Goal: Information Seeking & Learning: Learn about a topic

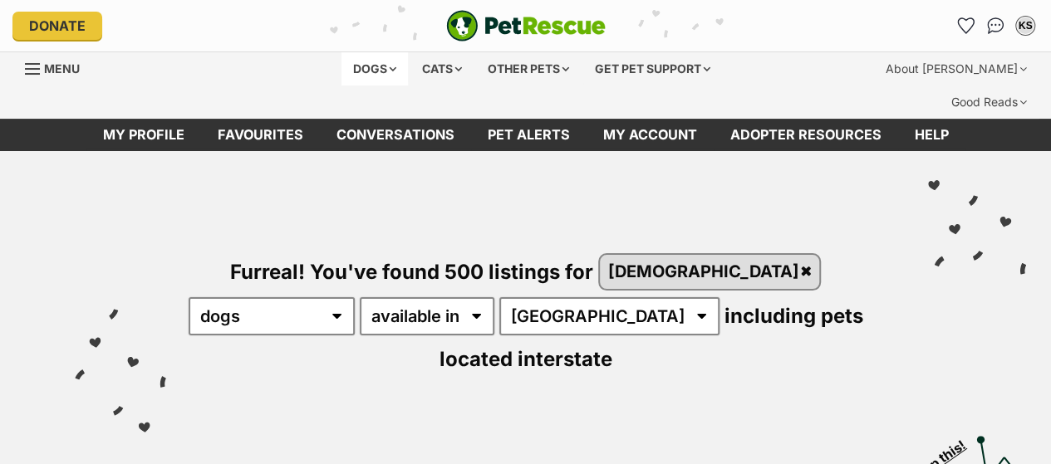
click at [364, 64] on div "Dogs" at bounding box center [374, 68] width 66 height 33
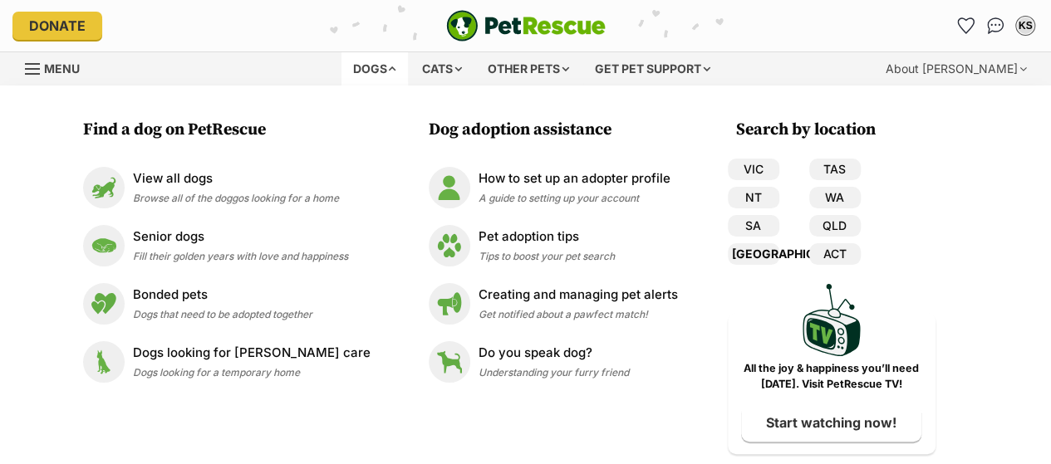
click at [736, 253] on link "[GEOGRAPHIC_DATA]" at bounding box center [754, 254] width 52 height 22
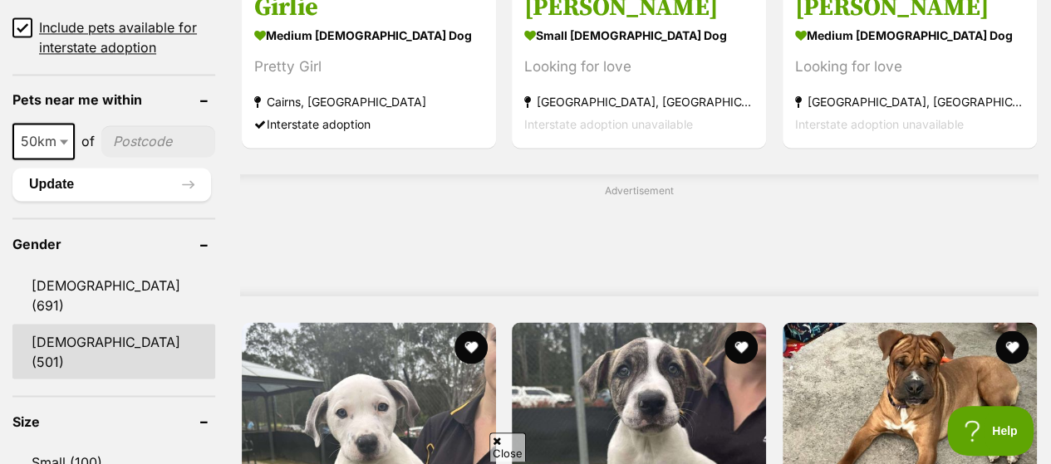
click at [74, 324] on link "[DEMOGRAPHIC_DATA] (501)" at bounding box center [113, 351] width 203 height 55
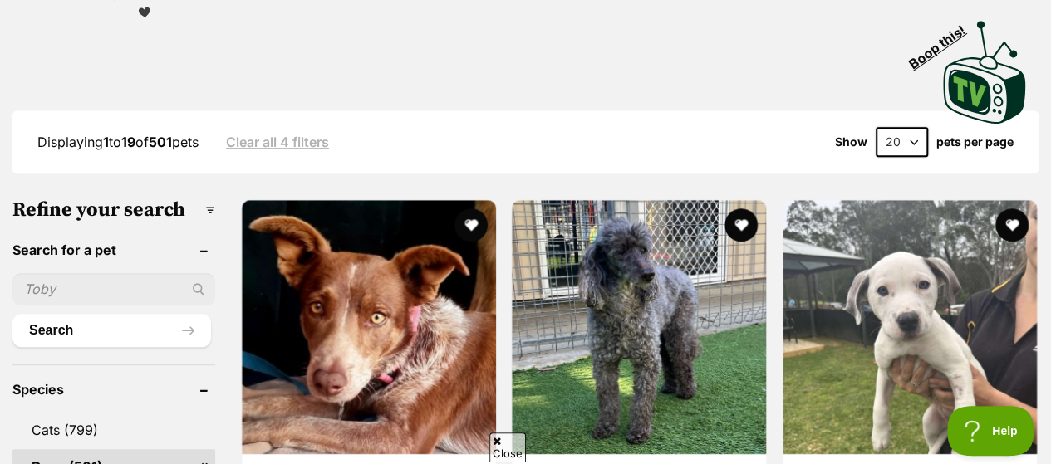
click at [907, 127] on select "20 40 60" at bounding box center [902, 142] width 52 height 30
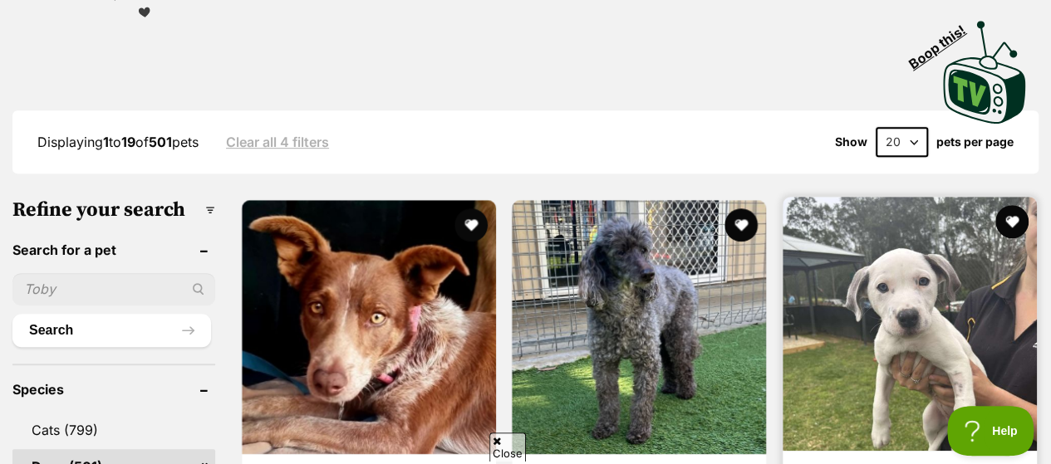
select select "60"
click at [876, 127] on select "20 40 60" at bounding box center [902, 142] width 52 height 30
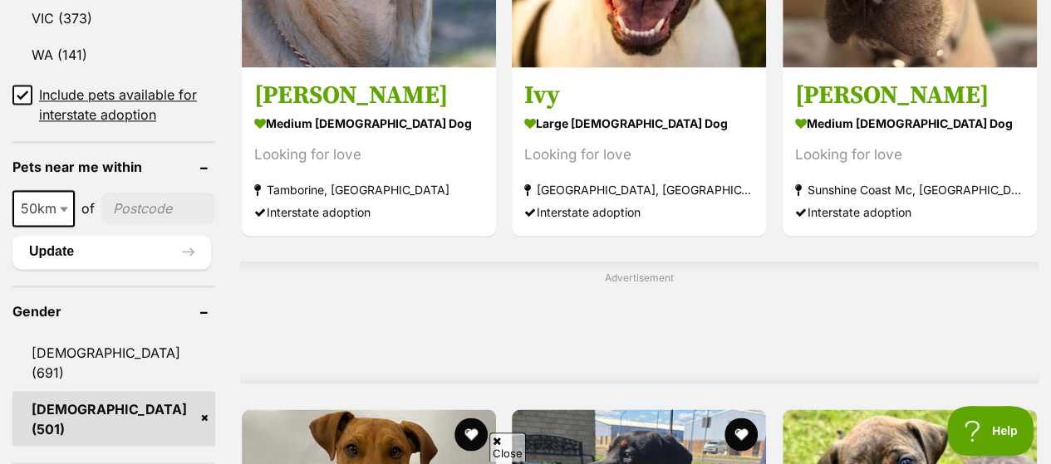
scroll to position [1491, 0]
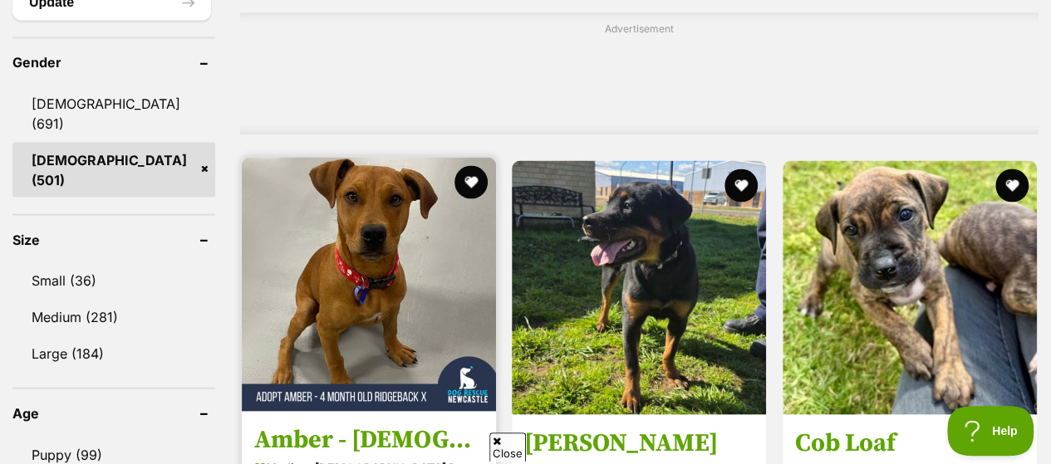
click at [342, 157] on img at bounding box center [369, 284] width 254 height 254
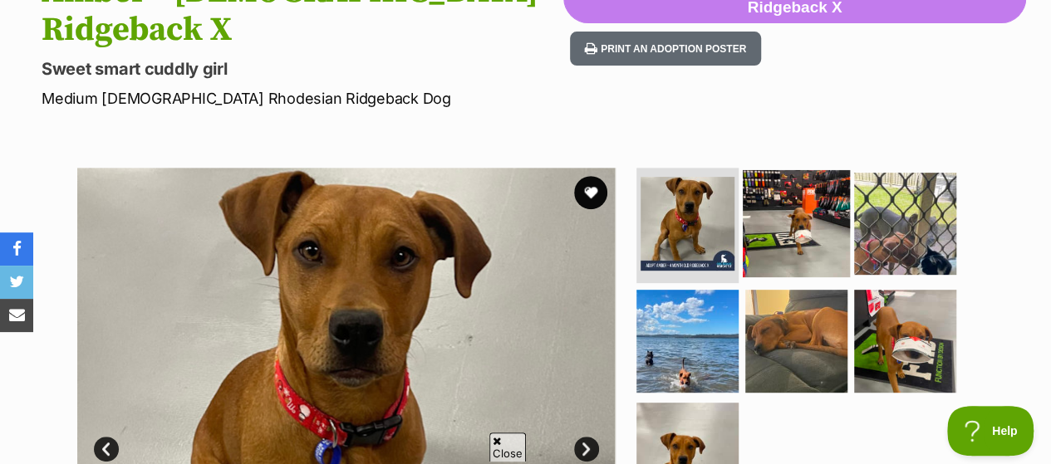
click at [808, 169] on img at bounding box center [796, 222] width 107 height 107
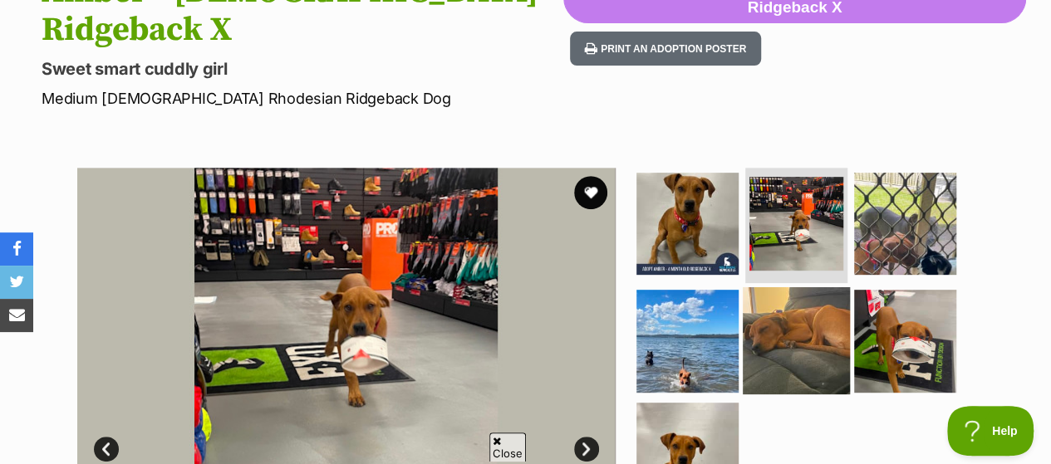
click at [804, 287] on img at bounding box center [796, 340] width 107 height 107
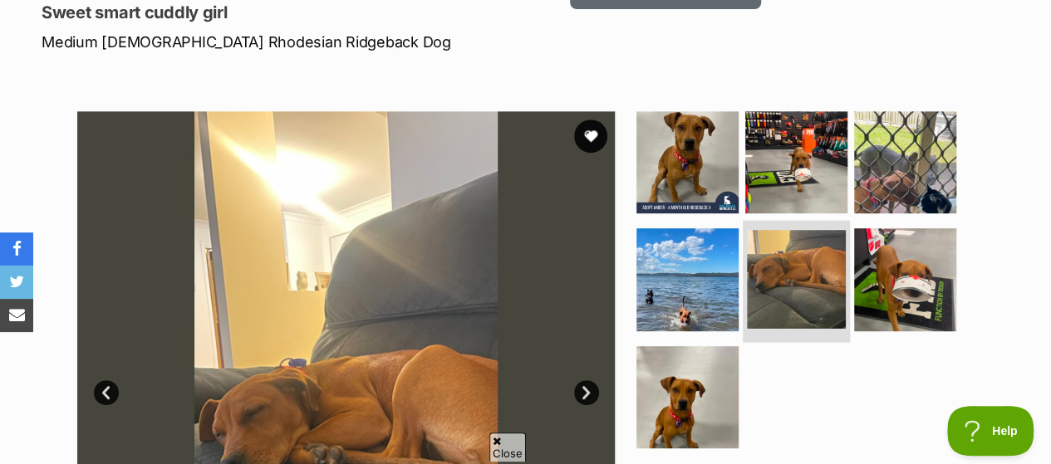
scroll to position [332, 0]
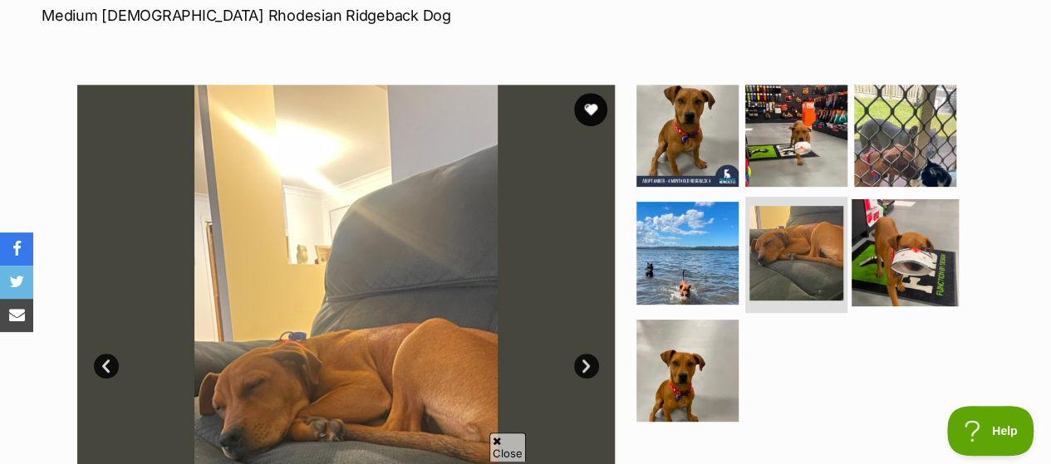
click at [907, 199] on img at bounding box center [905, 252] width 107 height 107
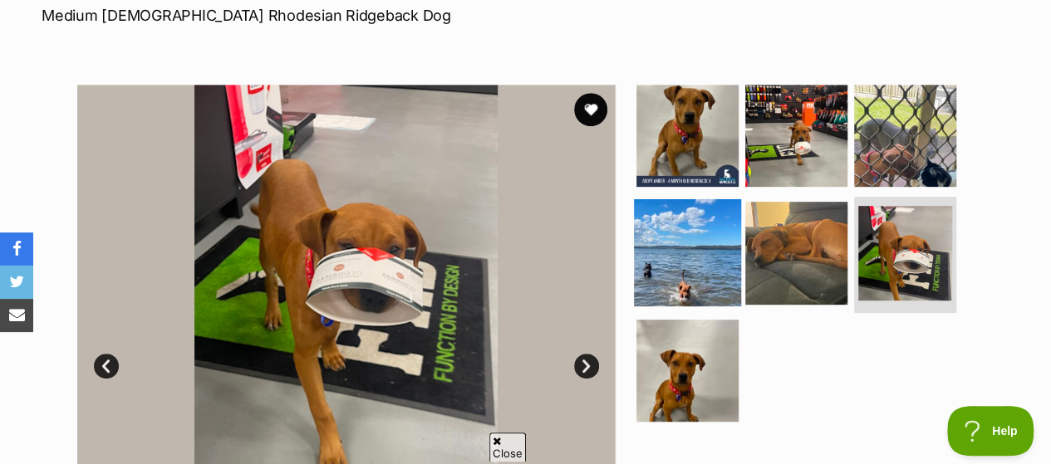
click at [690, 199] on img at bounding box center [687, 252] width 107 height 107
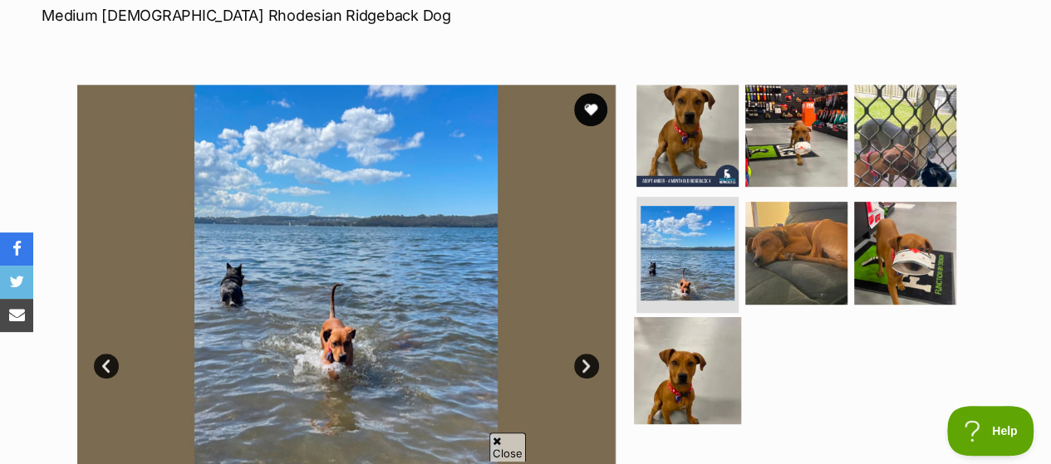
click at [692, 317] on img at bounding box center [687, 370] width 107 height 107
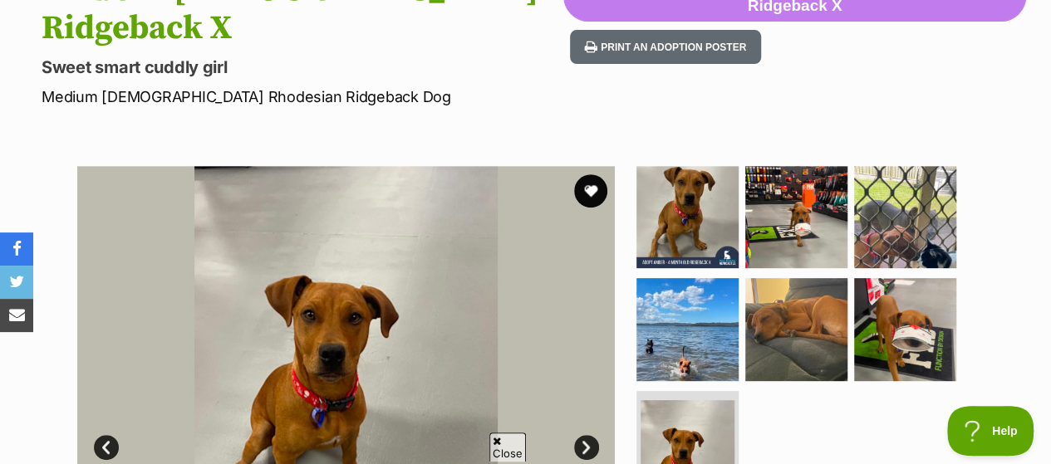
scroll to position [249, 0]
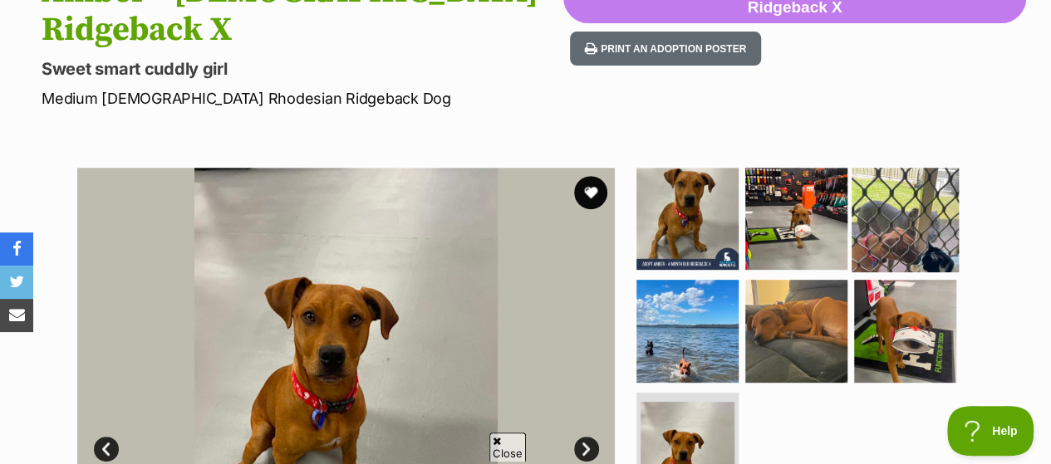
click at [909, 165] on img at bounding box center [905, 218] width 107 height 107
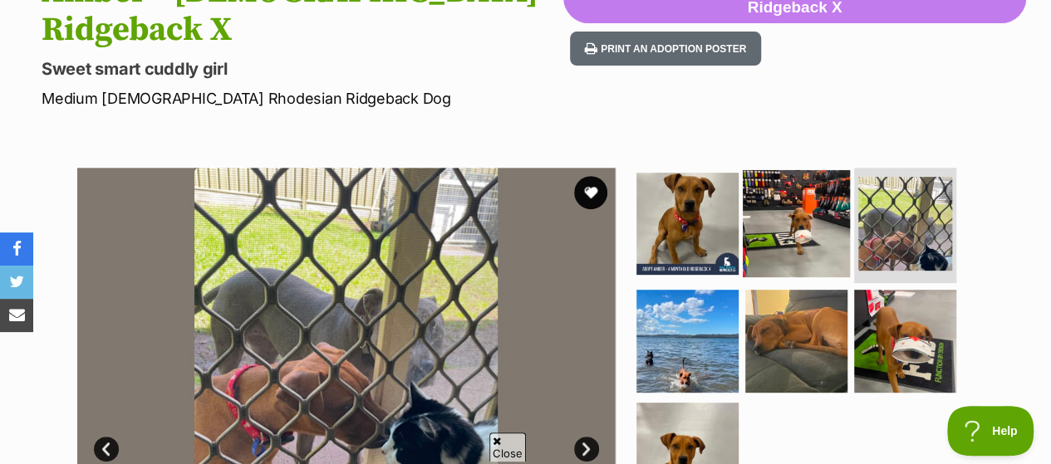
click at [836, 169] on img at bounding box center [796, 222] width 107 height 107
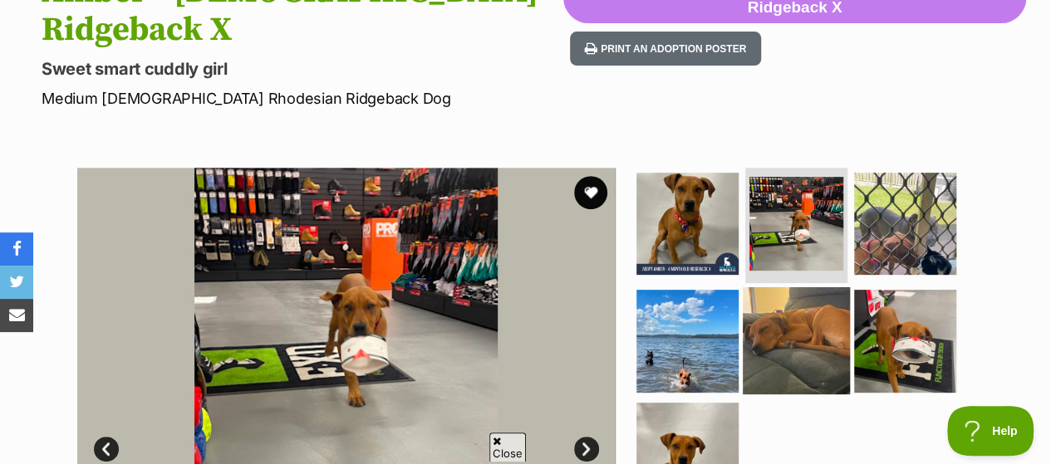
click at [786, 287] on img at bounding box center [796, 340] width 107 height 107
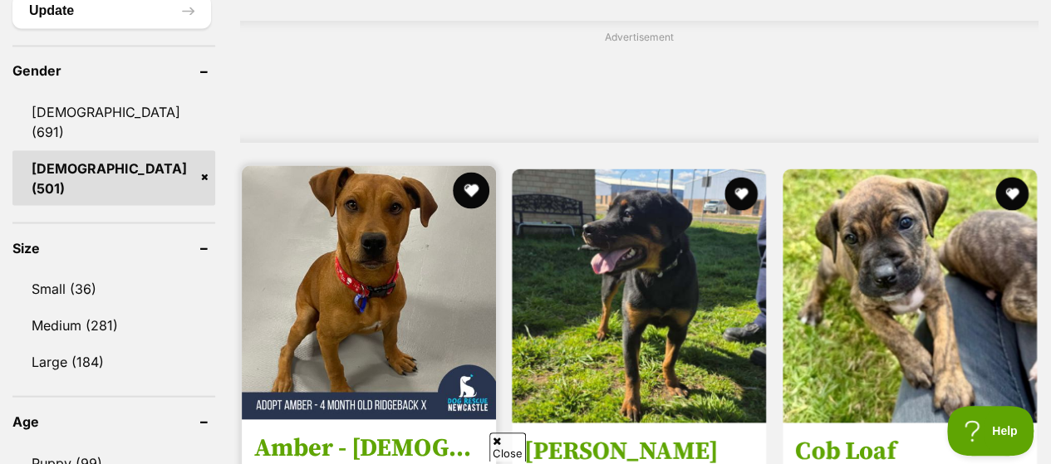
click at [465, 172] on button "favourite" at bounding box center [471, 190] width 37 height 37
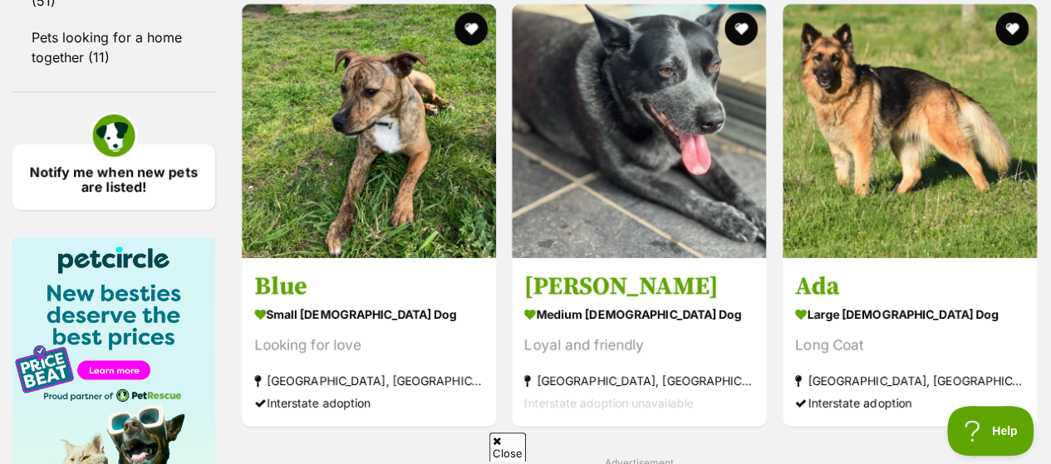
scroll to position [2396, 0]
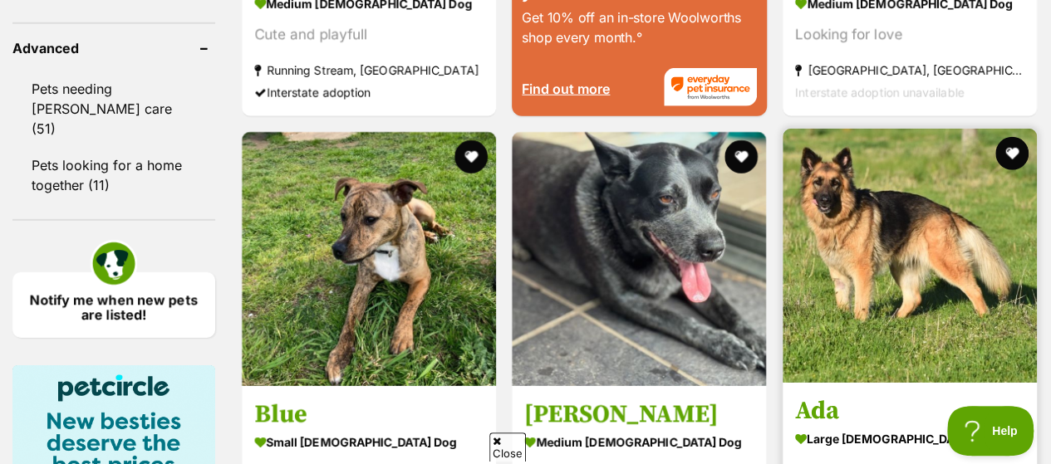
click at [877, 161] on img at bounding box center [910, 256] width 254 height 254
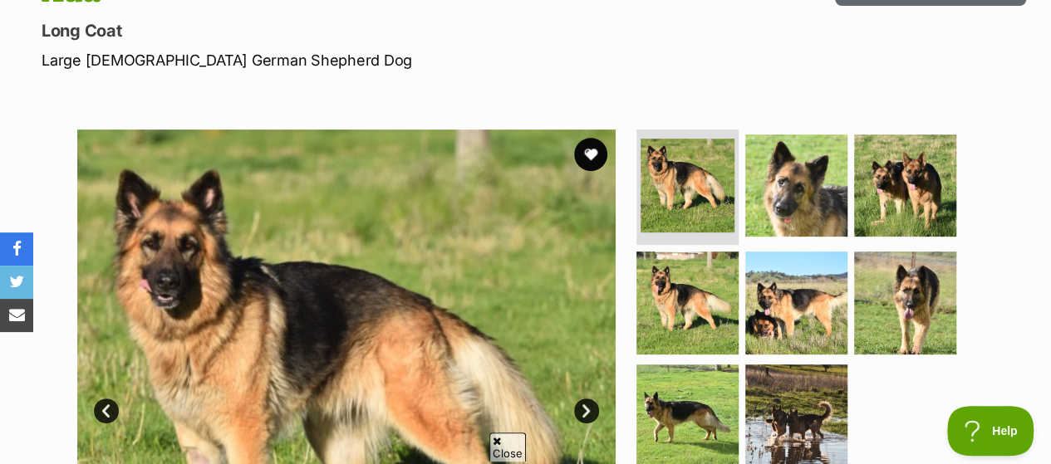
scroll to position [415, 0]
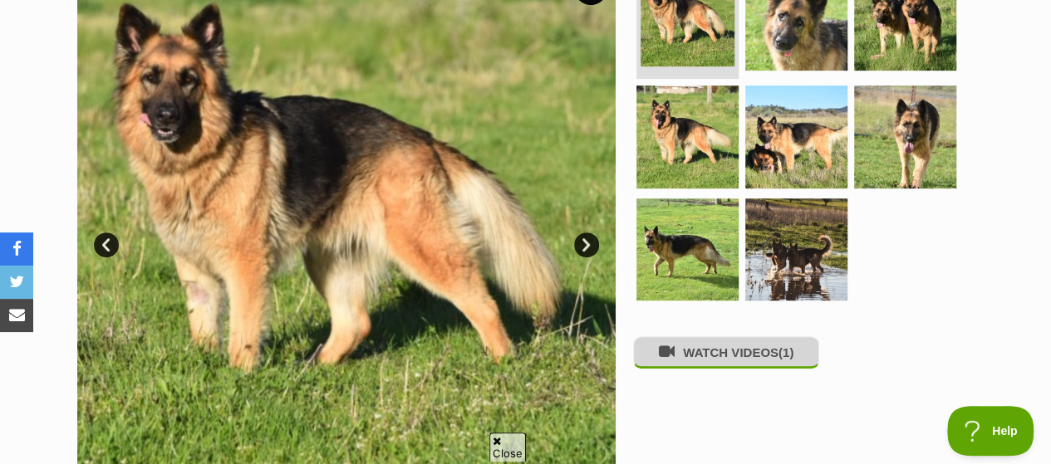
click at [706, 336] on button "WATCH VIDEOS (1)" at bounding box center [726, 352] width 186 height 32
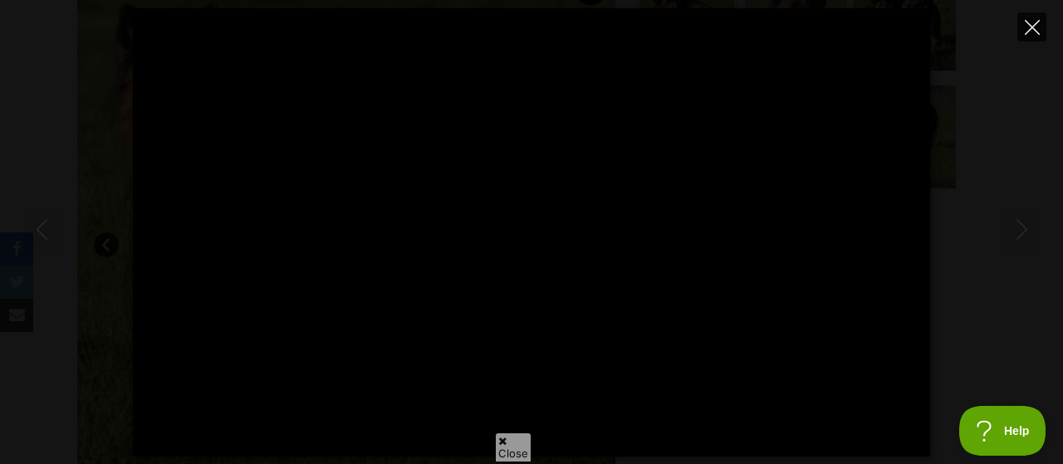
click at [1032, 22] on icon "Close" at bounding box center [1032, 27] width 15 height 15
type input "45.35"
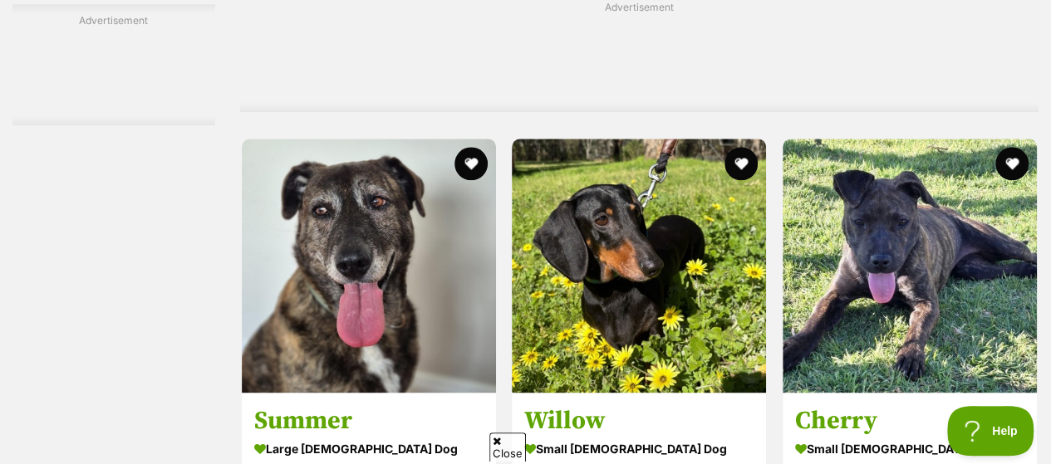
scroll to position [4048, 0]
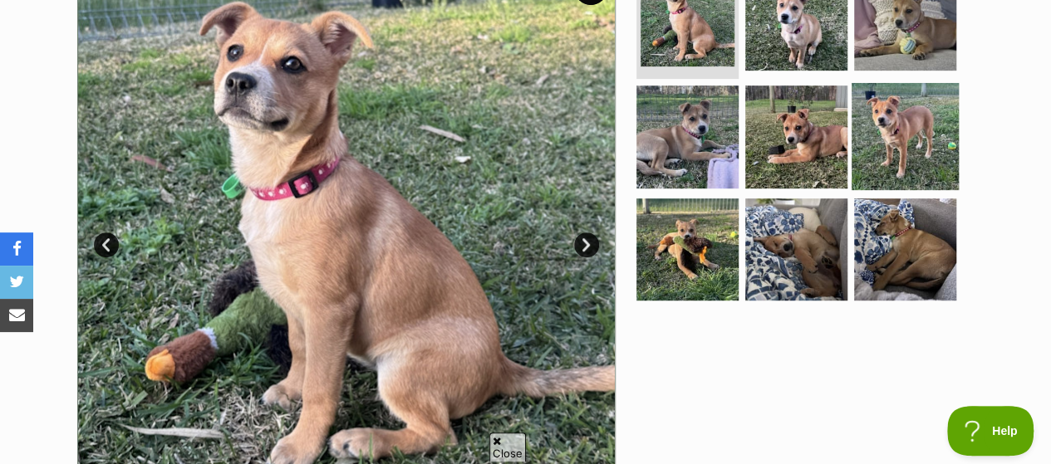
scroll to position [332, 0]
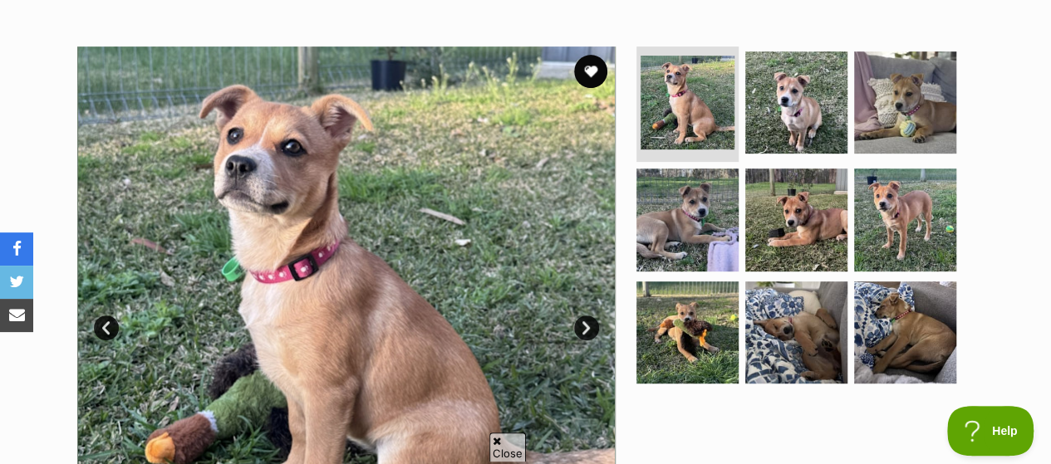
click at [590, 316] on link "Next" at bounding box center [586, 328] width 25 height 25
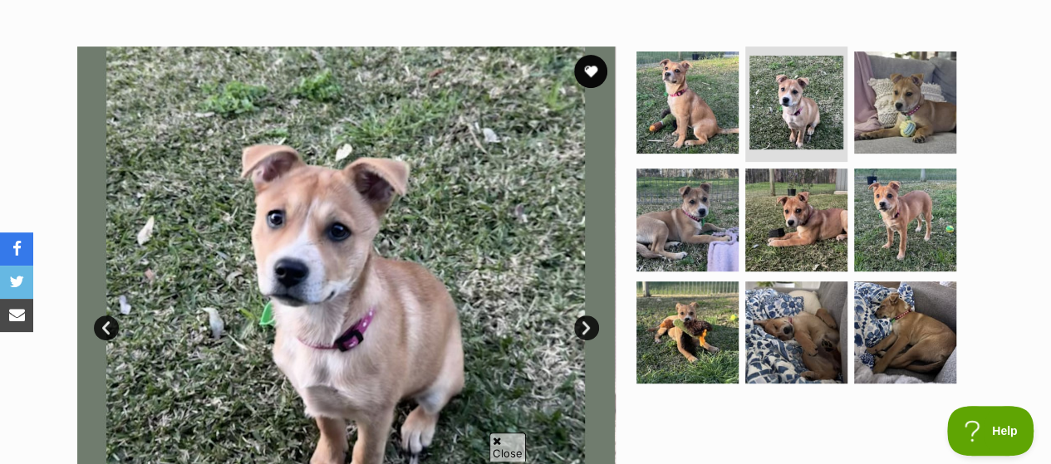
click at [590, 316] on link "Next" at bounding box center [586, 328] width 25 height 25
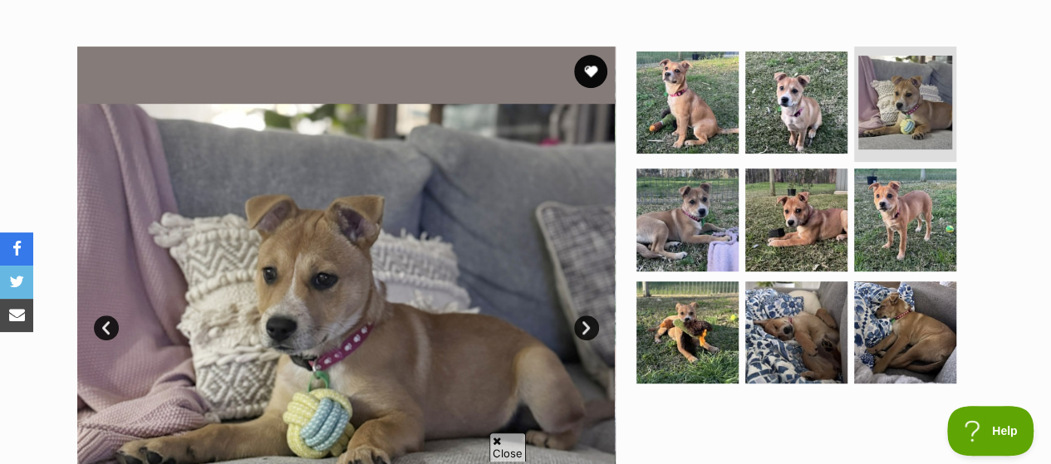
click at [590, 316] on link "Next" at bounding box center [586, 328] width 25 height 25
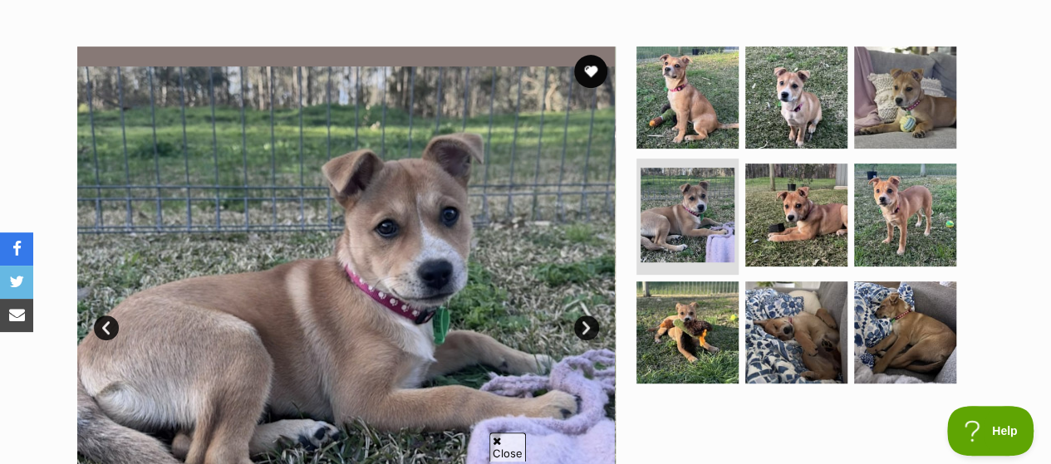
click at [590, 316] on link "Next" at bounding box center [586, 328] width 25 height 25
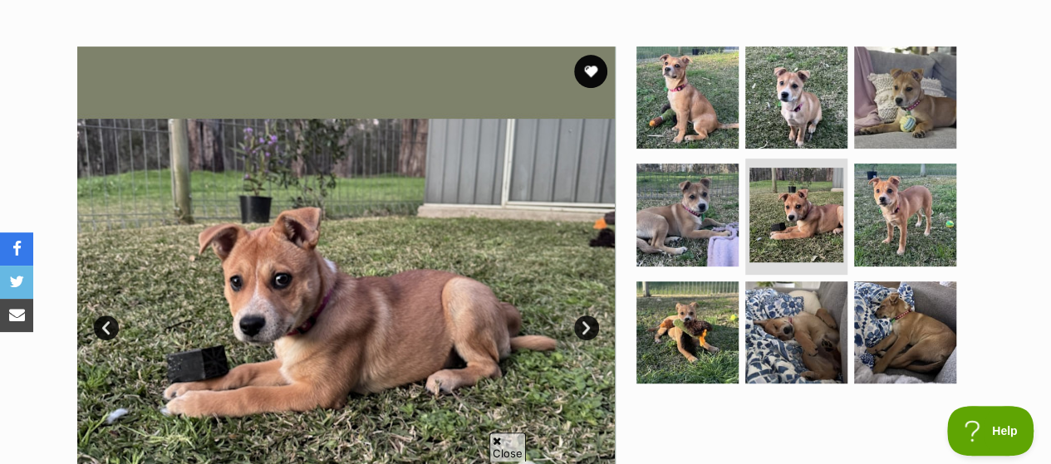
click at [590, 316] on link "Next" at bounding box center [586, 328] width 25 height 25
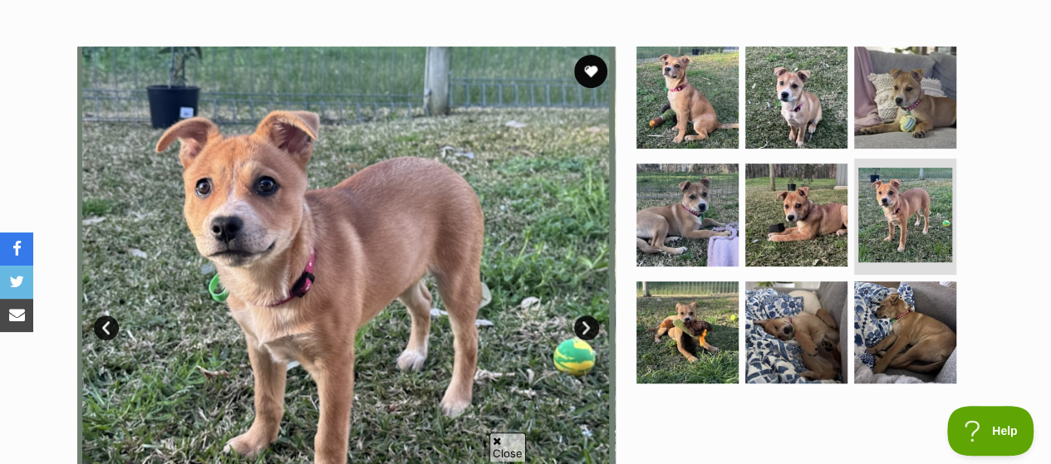
click at [590, 316] on link "Next" at bounding box center [586, 328] width 25 height 25
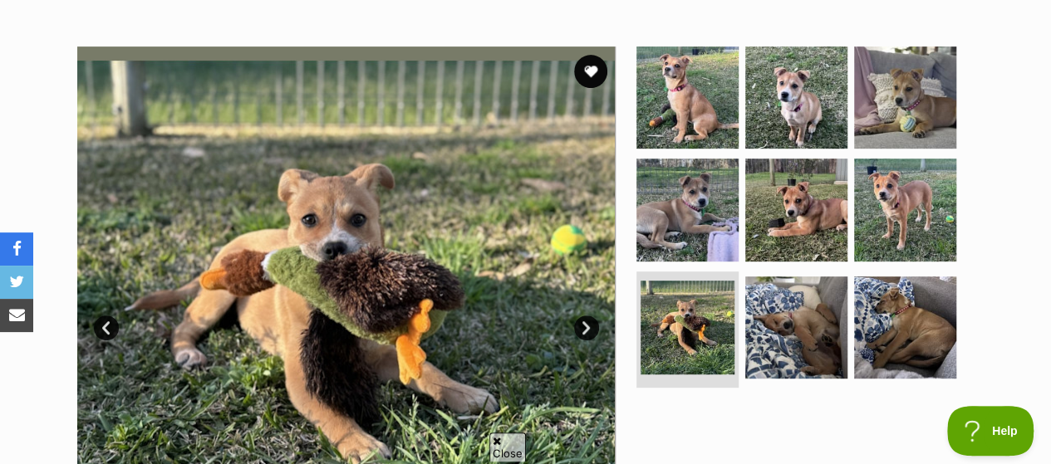
click at [590, 316] on link "Next" at bounding box center [586, 328] width 25 height 25
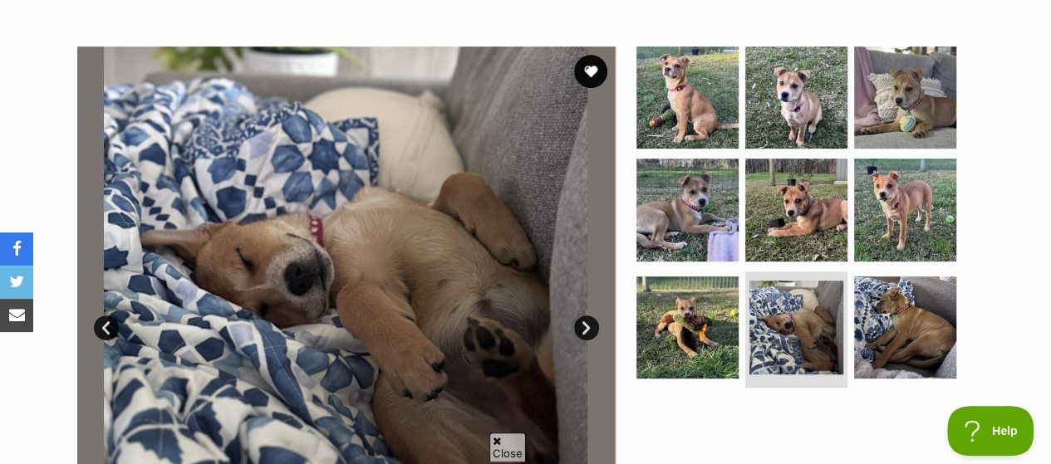
click at [590, 316] on link "Next" at bounding box center [586, 328] width 25 height 25
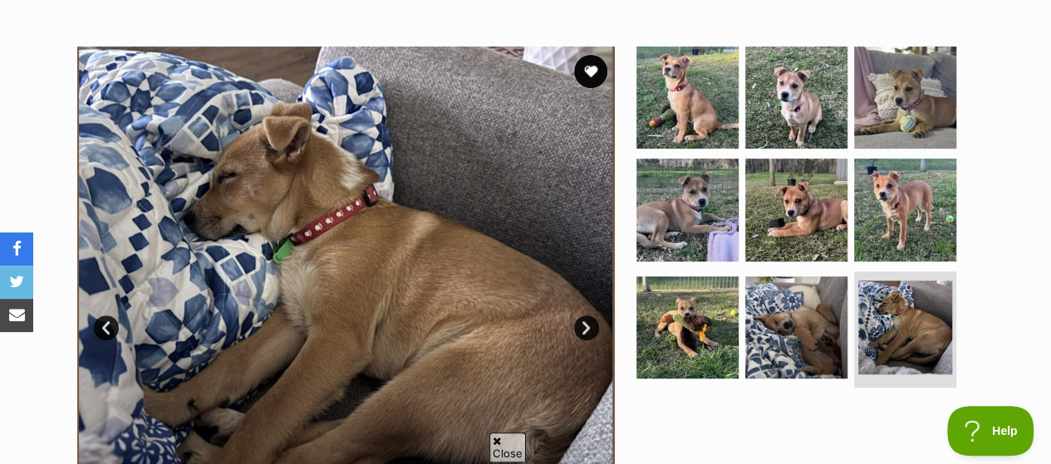
click at [590, 316] on link "Next" at bounding box center [586, 328] width 25 height 25
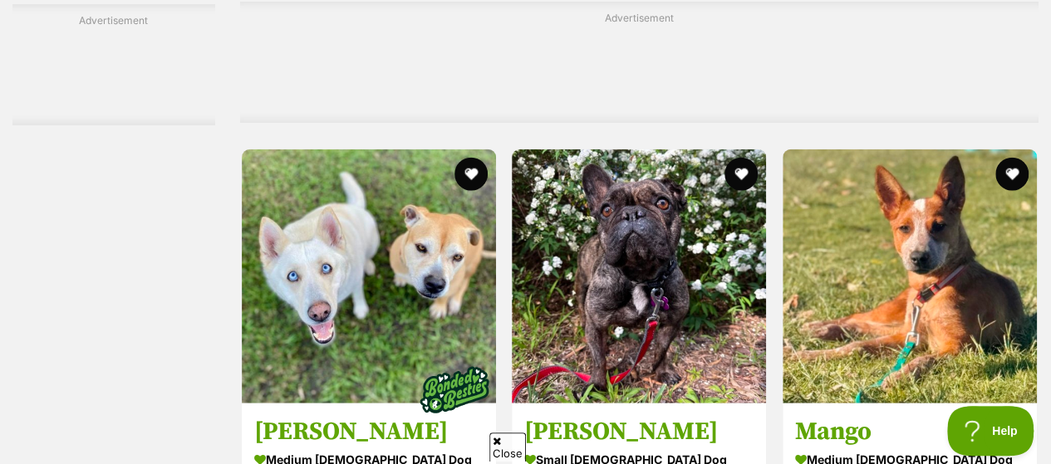
scroll to position [5045, 0]
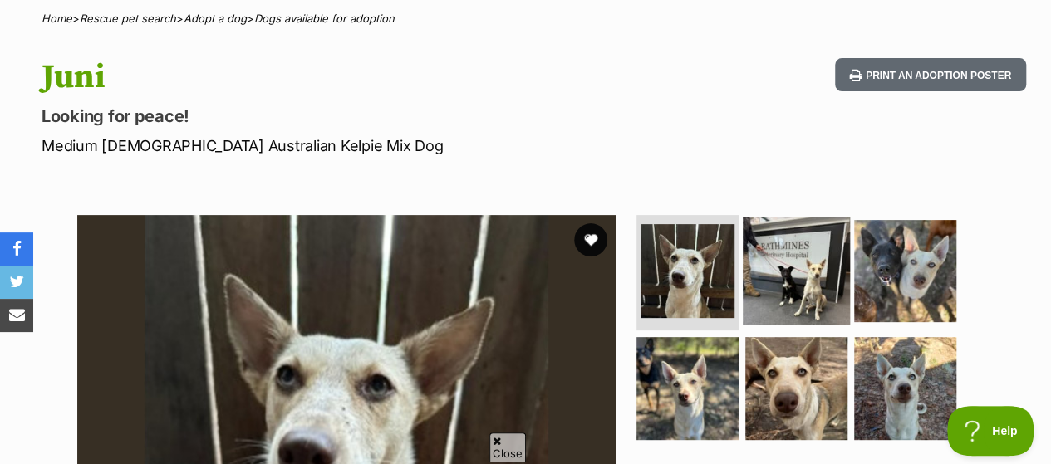
scroll to position [166, 0]
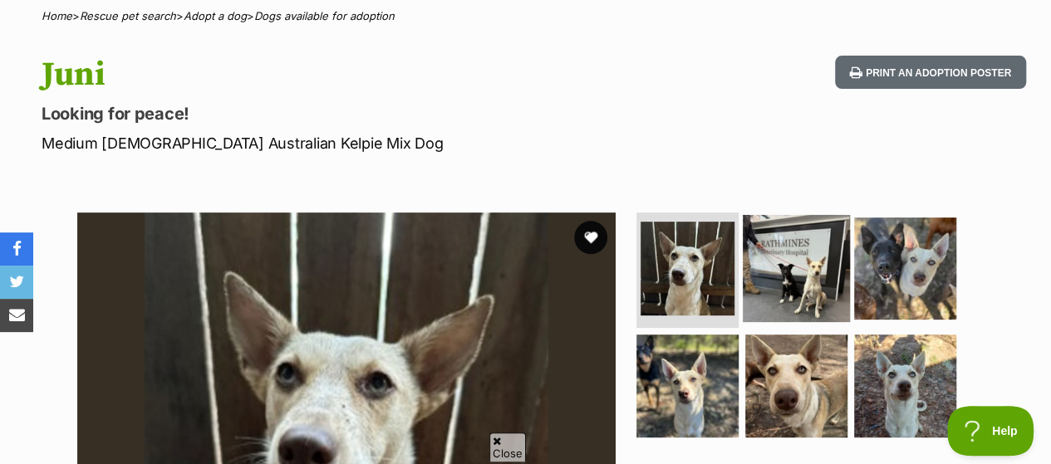
click at [803, 231] on img at bounding box center [796, 267] width 107 height 107
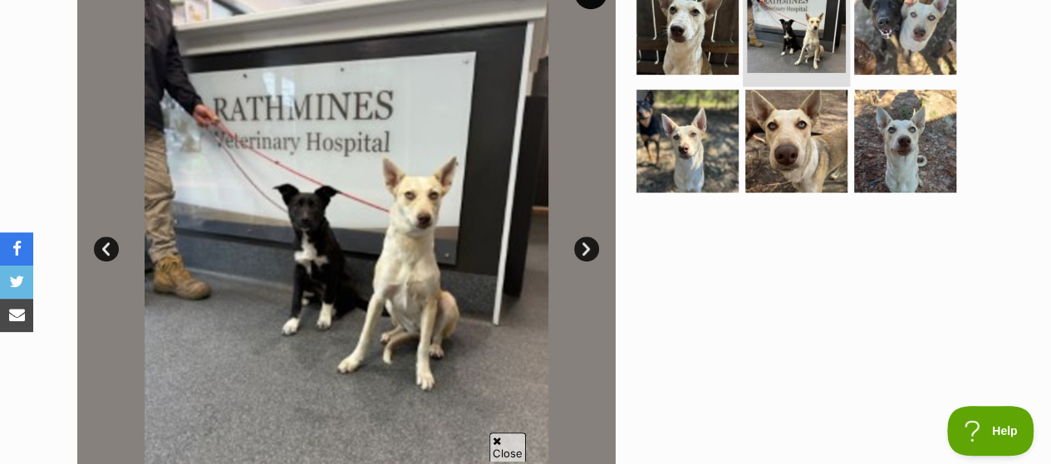
scroll to position [415, 0]
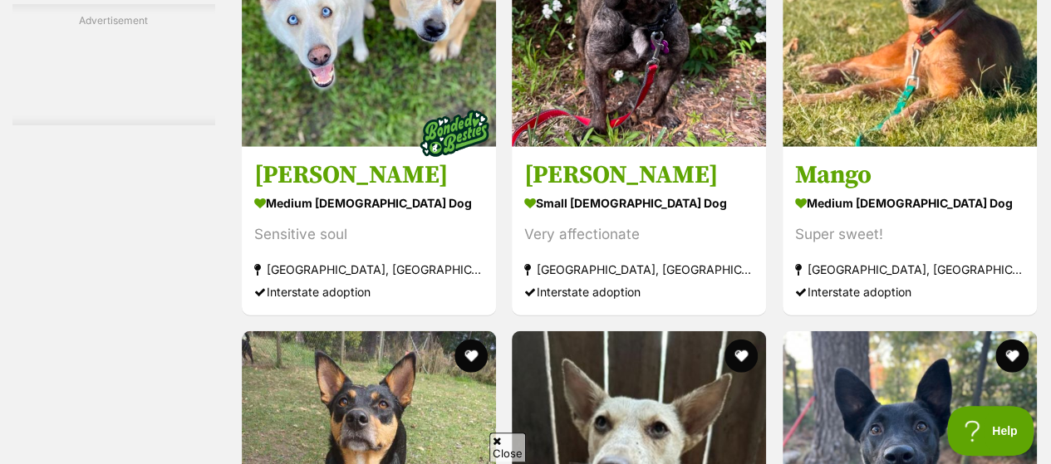
scroll to position [5460, 0]
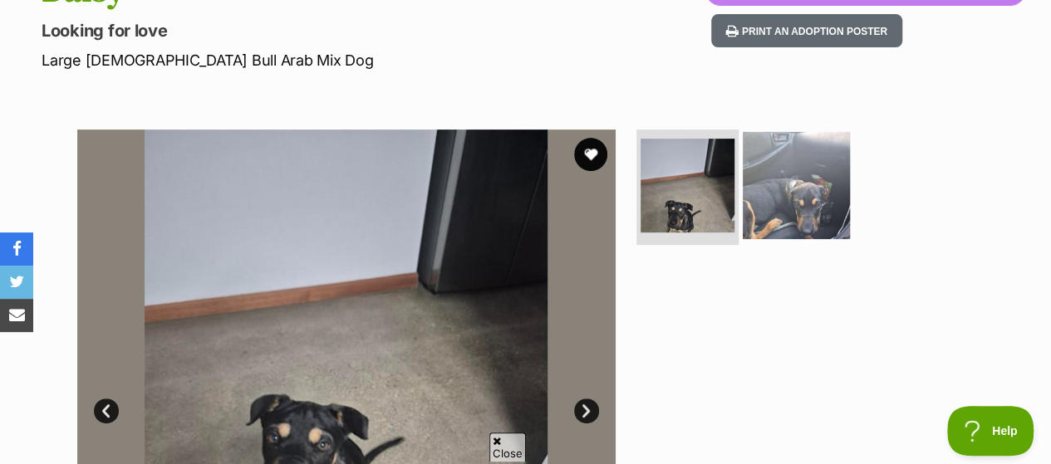
click at [806, 165] on img at bounding box center [796, 184] width 107 height 107
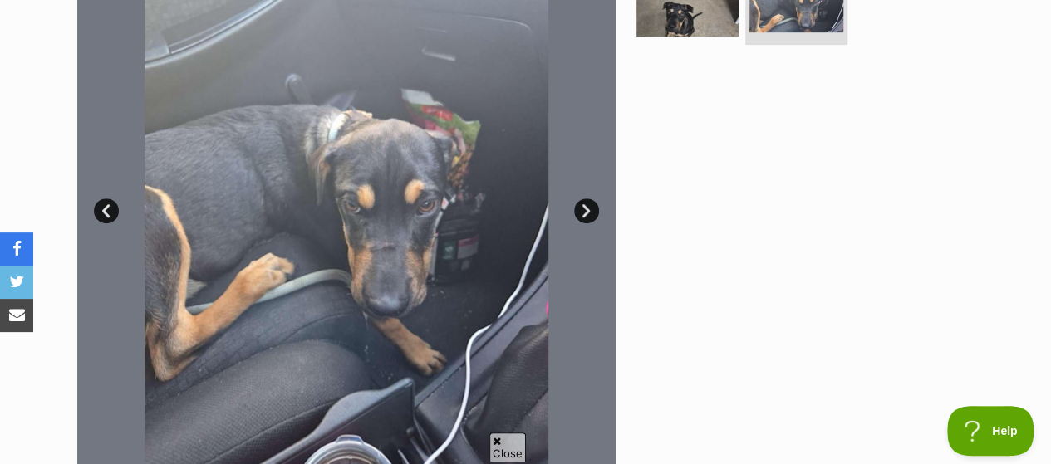
scroll to position [415, 0]
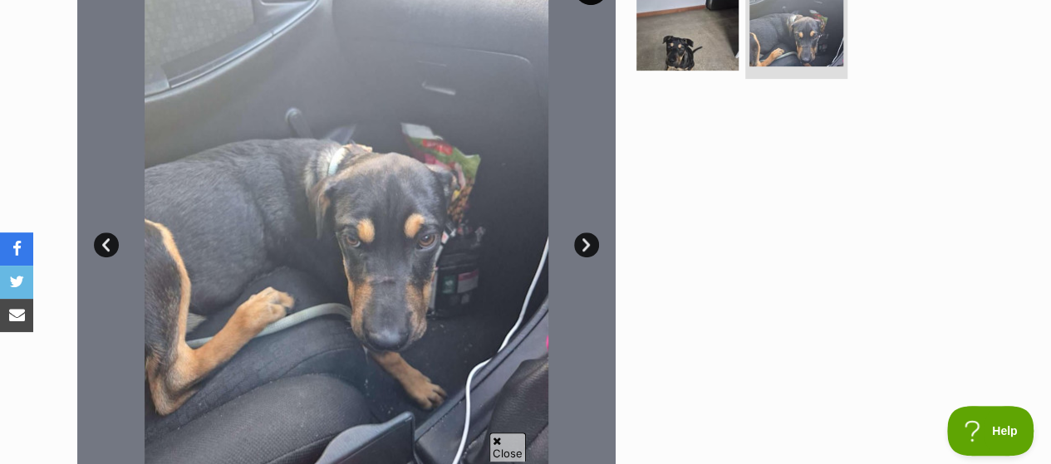
click at [115, 233] on link "Prev" at bounding box center [106, 245] width 25 height 25
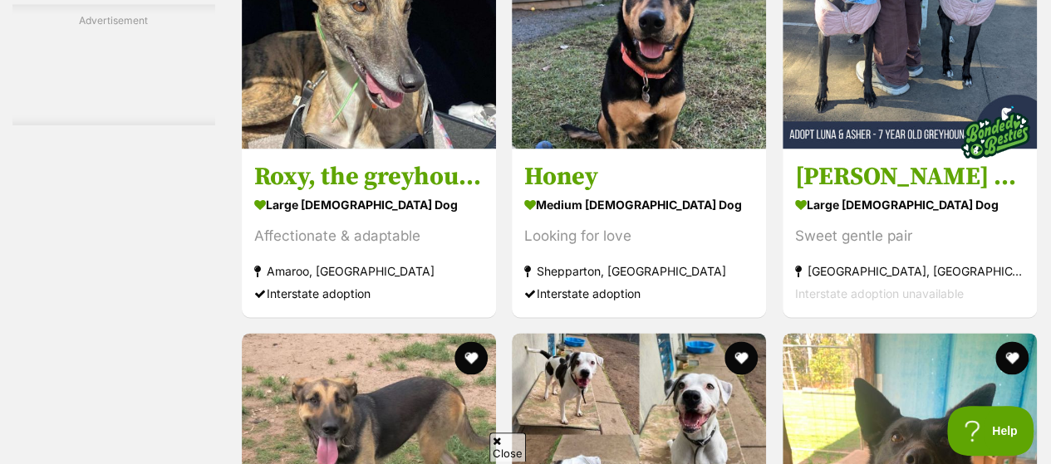
scroll to position [7454, 0]
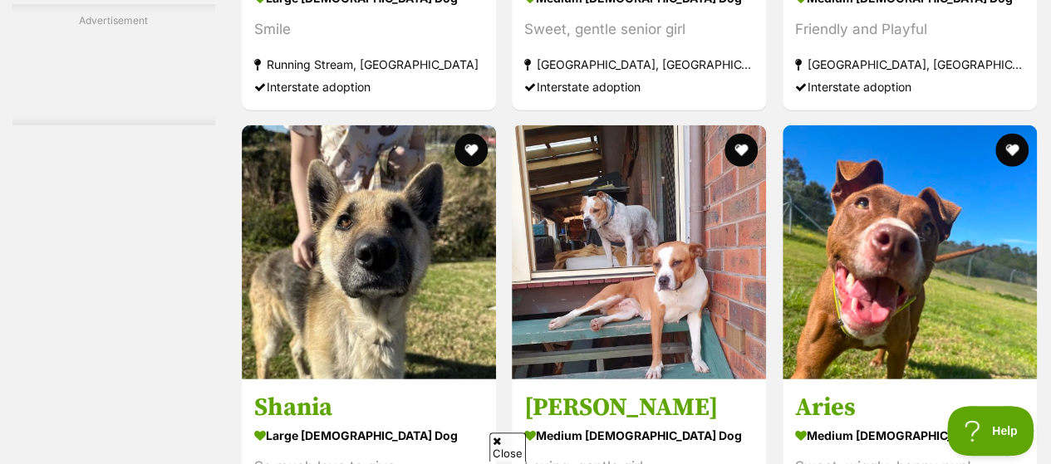
scroll to position [8784, 0]
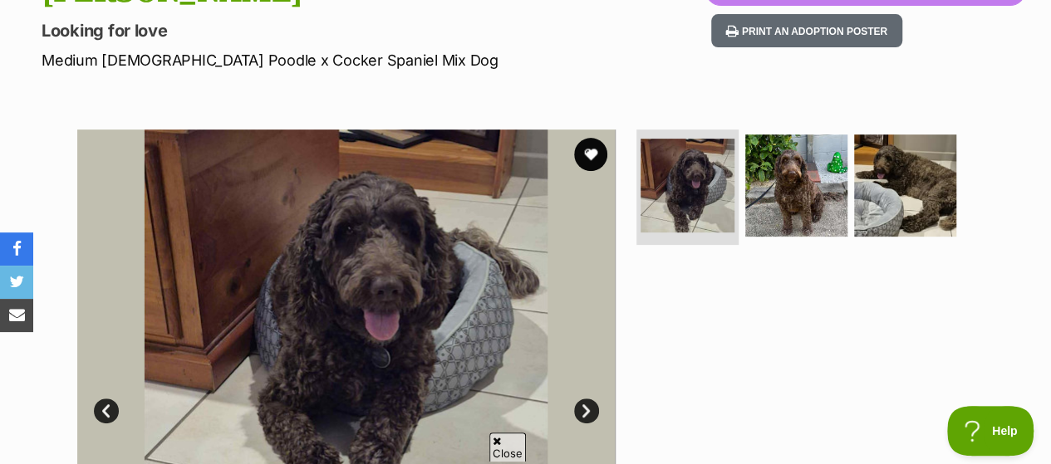
scroll to position [249, 0]
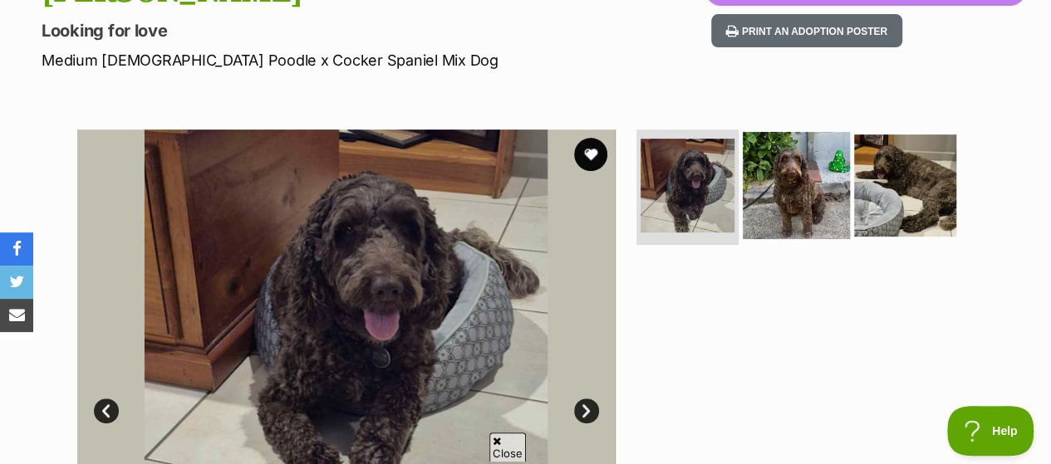
click at [790, 162] on img at bounding box center [796, 184] width 107 height 107
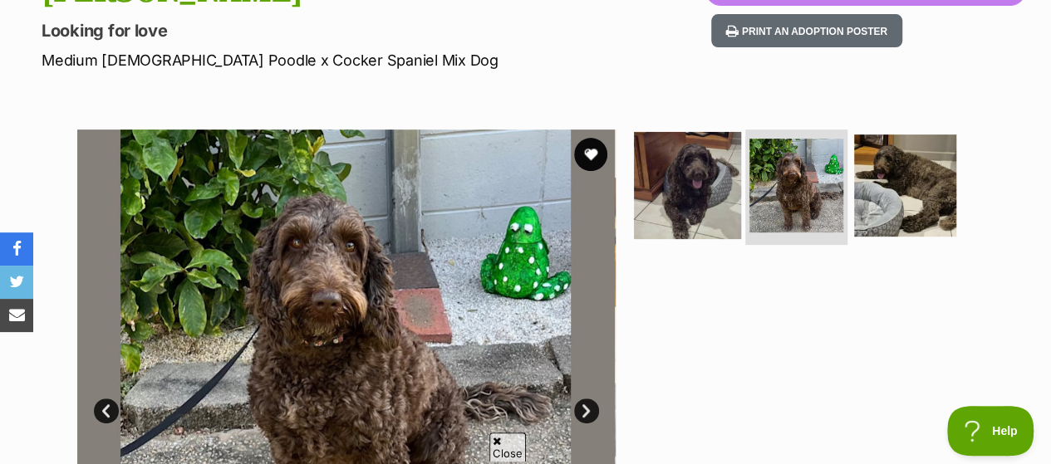
click at [708, 150] on img at bounding box center [687, 184] width 107 height 107
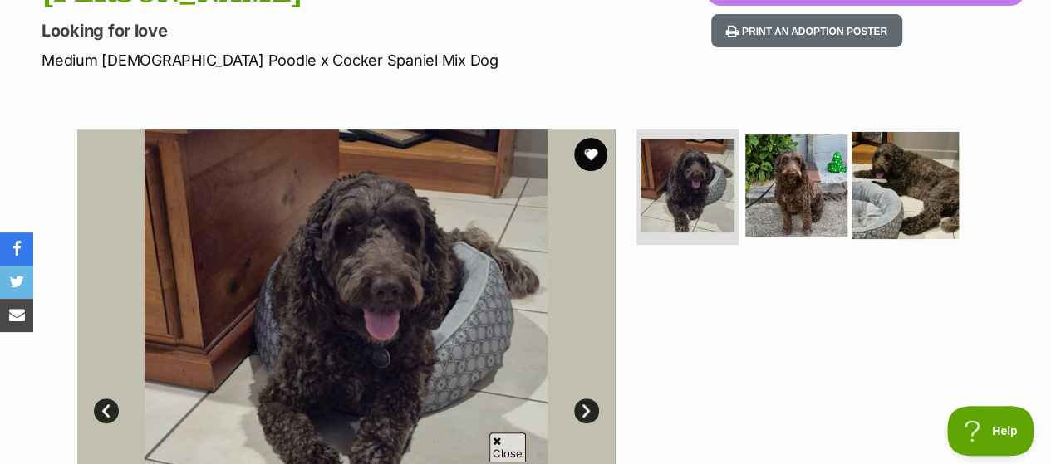
click at [926, 152] on img at bounding box center [905, 184] width 107 height 107
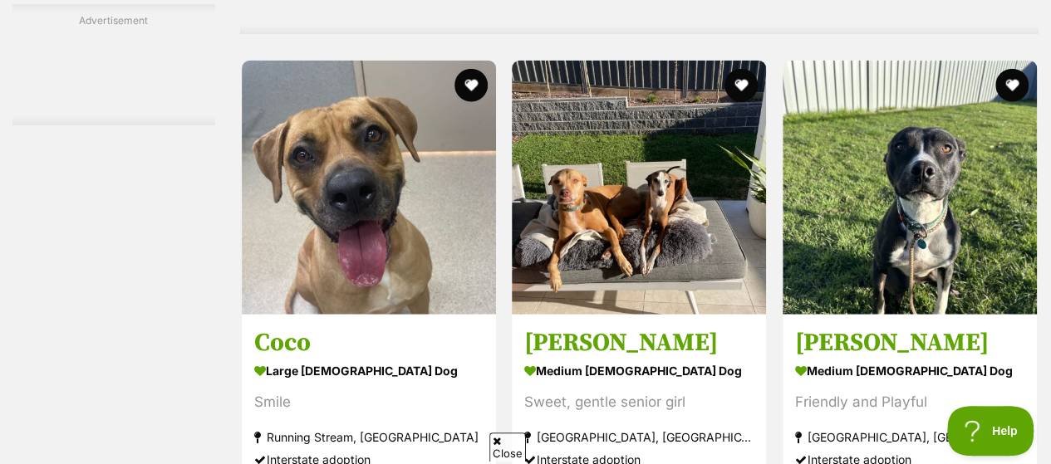
scroll to position [8251, 0]
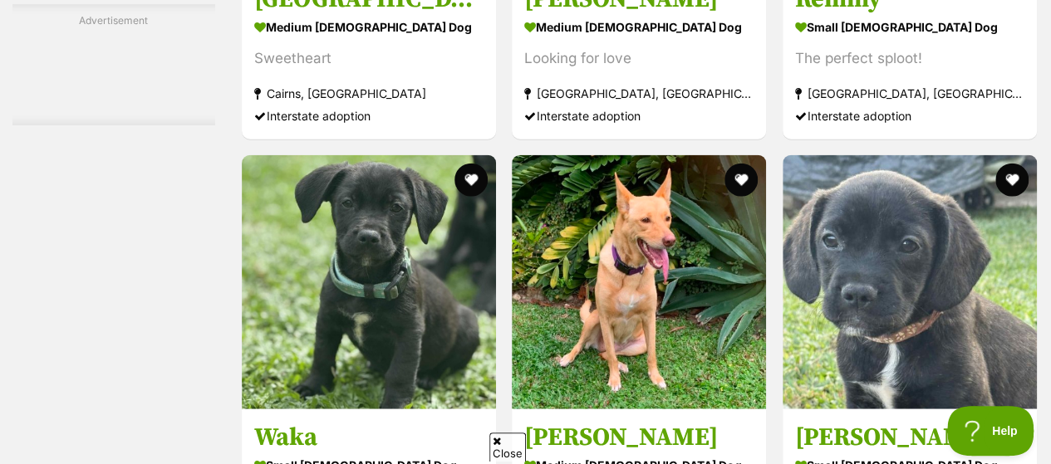
scroll to position [5068, 0]
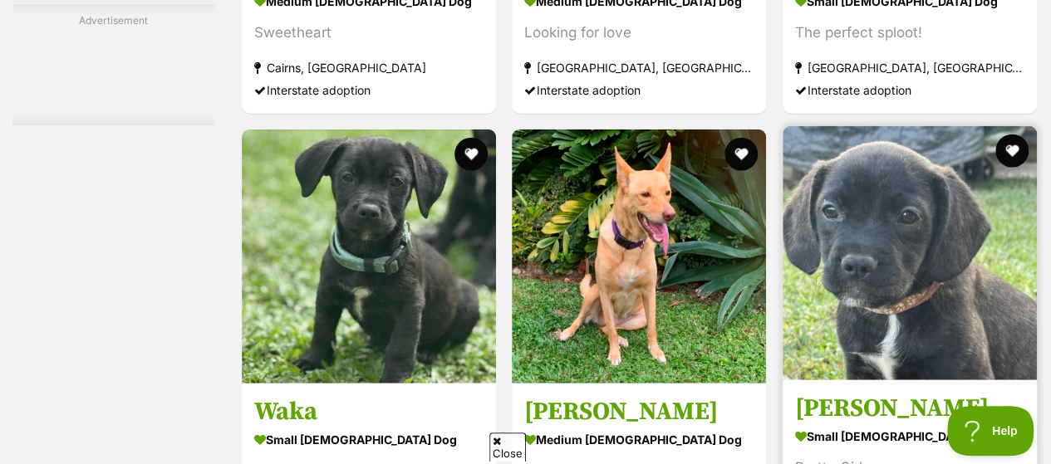
click at [859, 126] on img at bounding box center [910, 253] width 254 height 254
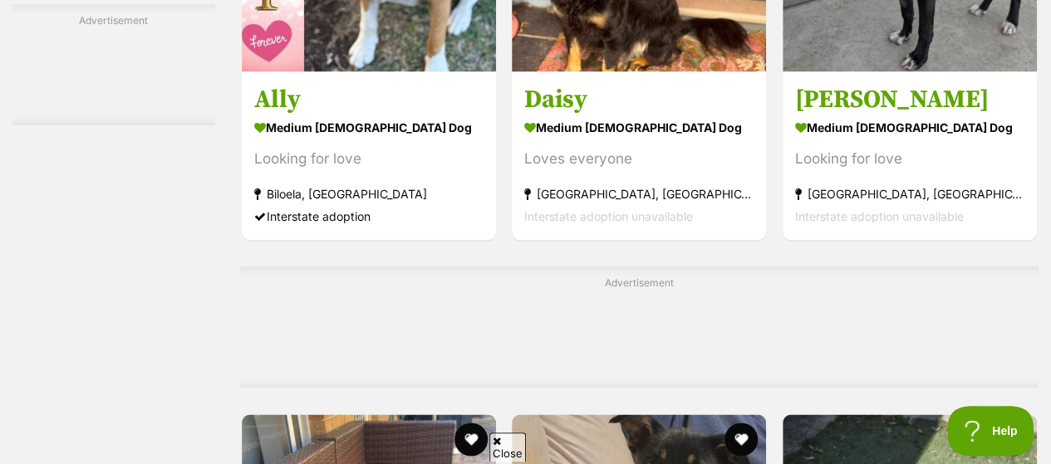
scroll to position [7478, 0]
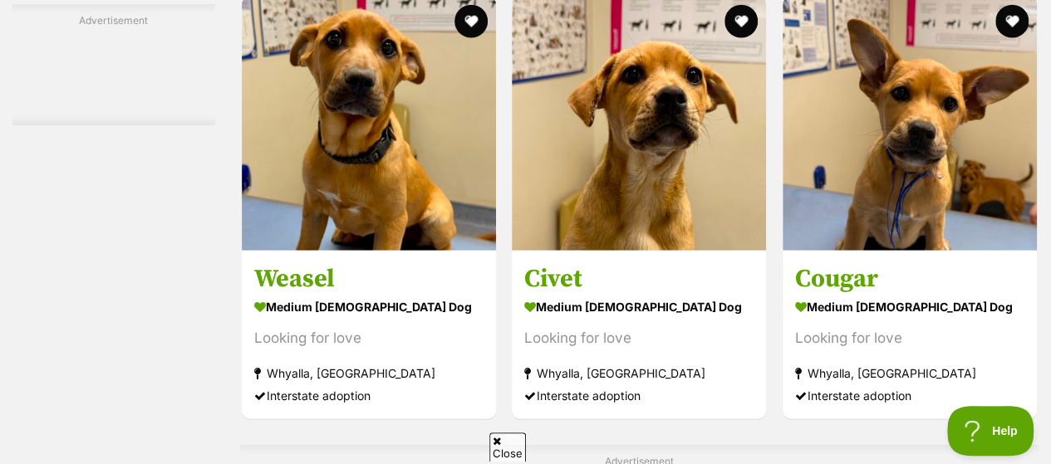
scroll to position [8391, 0]
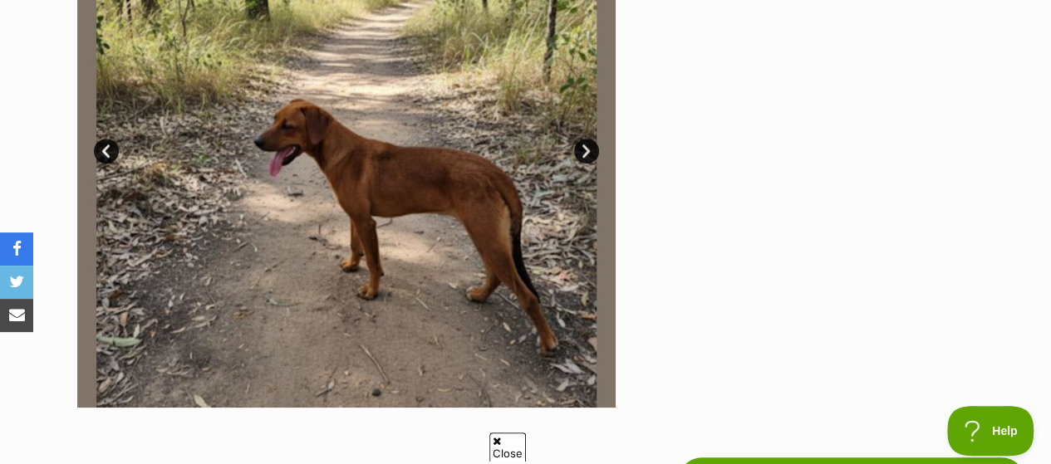
scroll to position [499, 0]
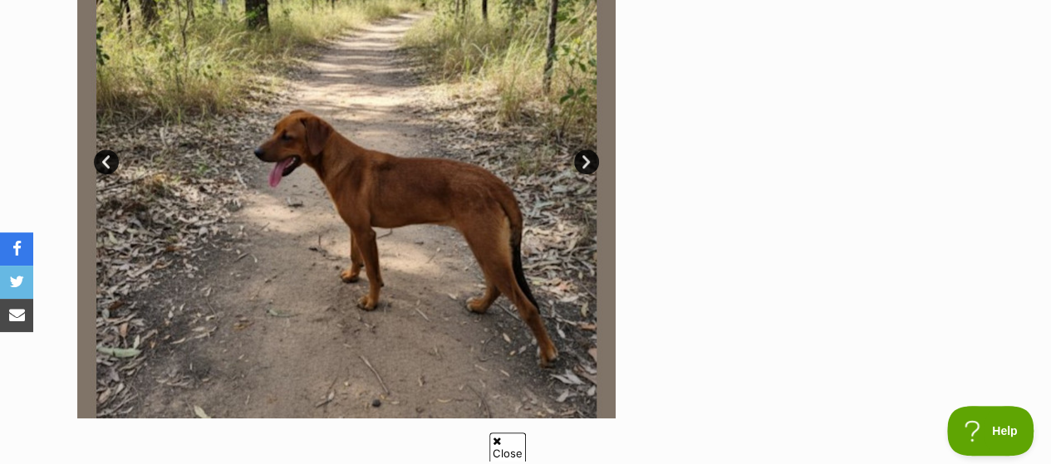
click at [592, 150] on link "Next" at bounding box center [586, 162] width 25 height 25
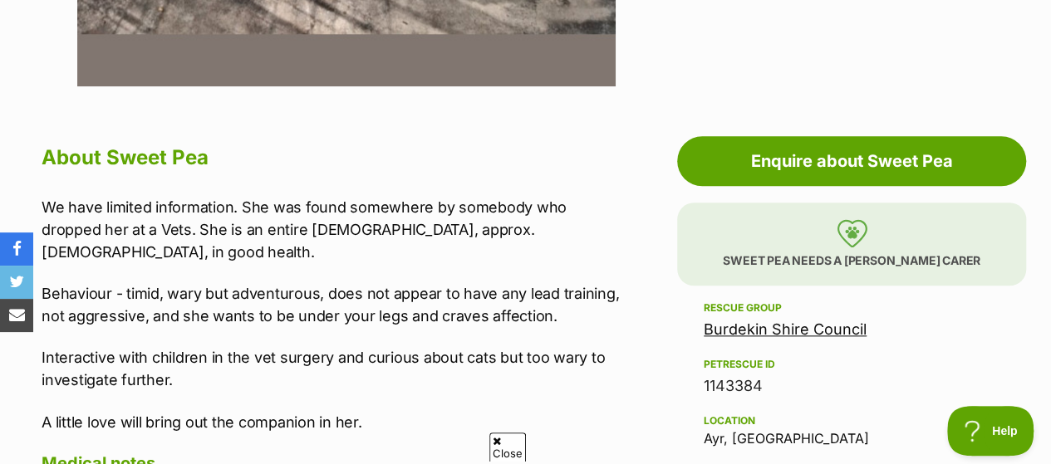
scroll to position [415, 0]
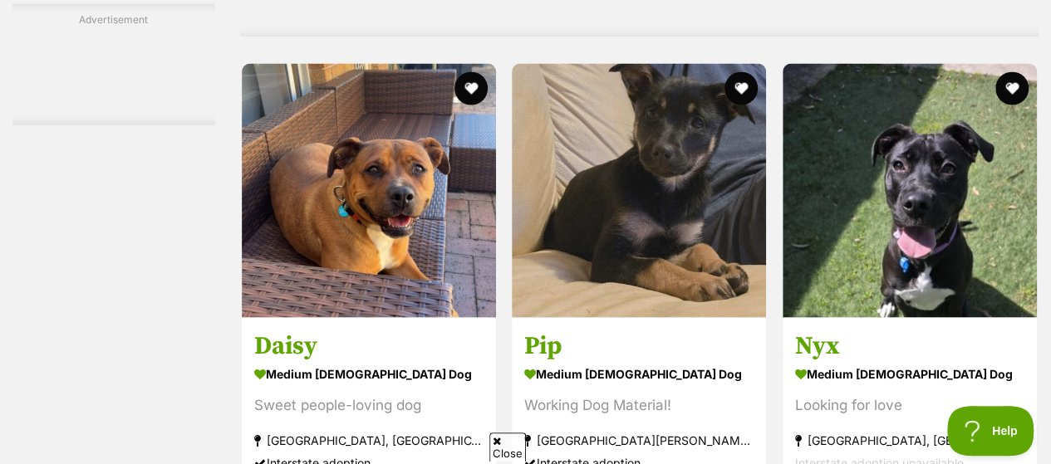
scroll to position [7637, 0]
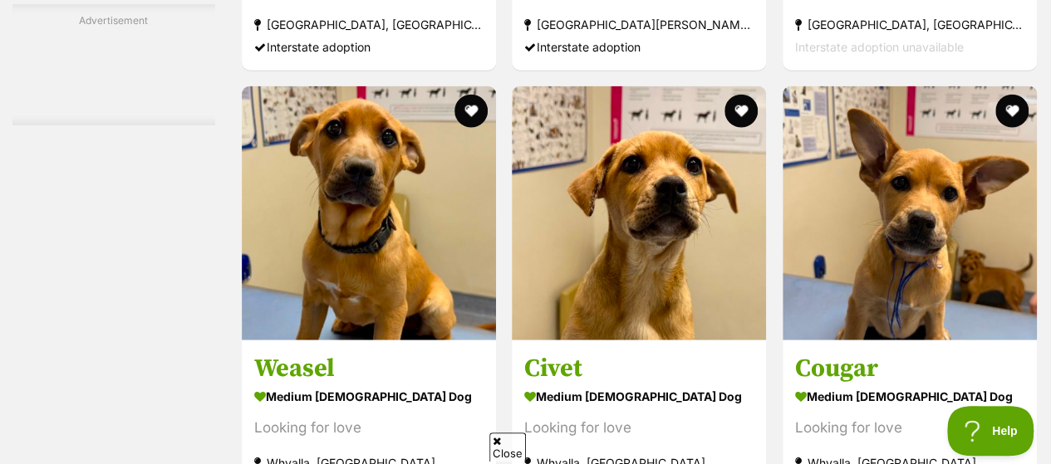
scroll to position [8136, 0]
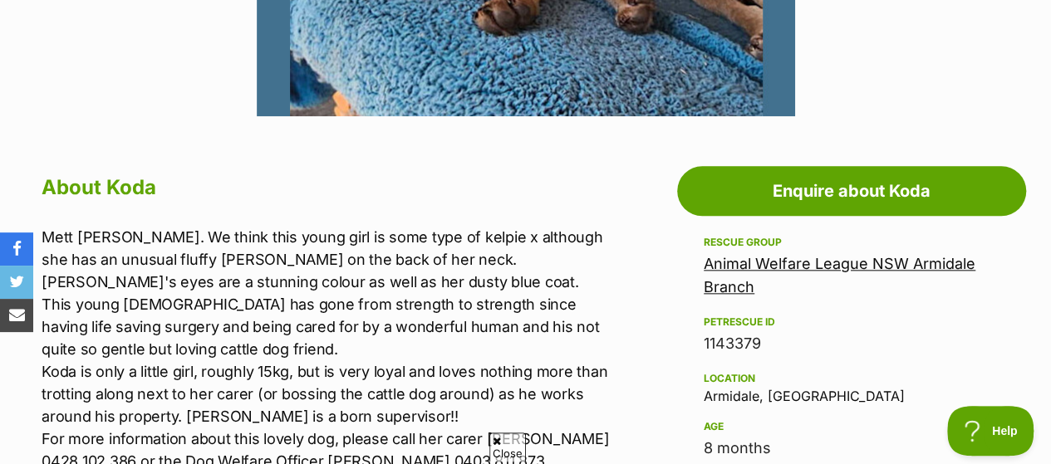
scroll to position [831, 0]
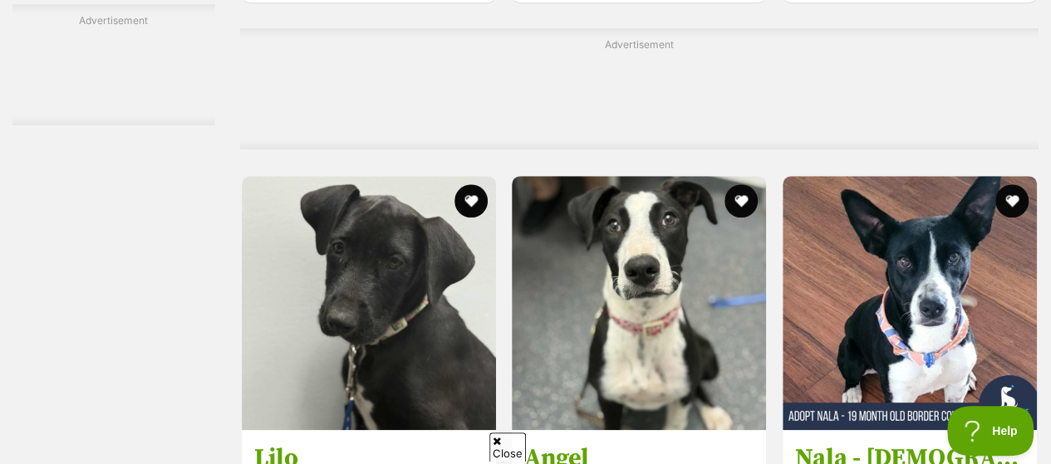
scroll to position [3739, 0]
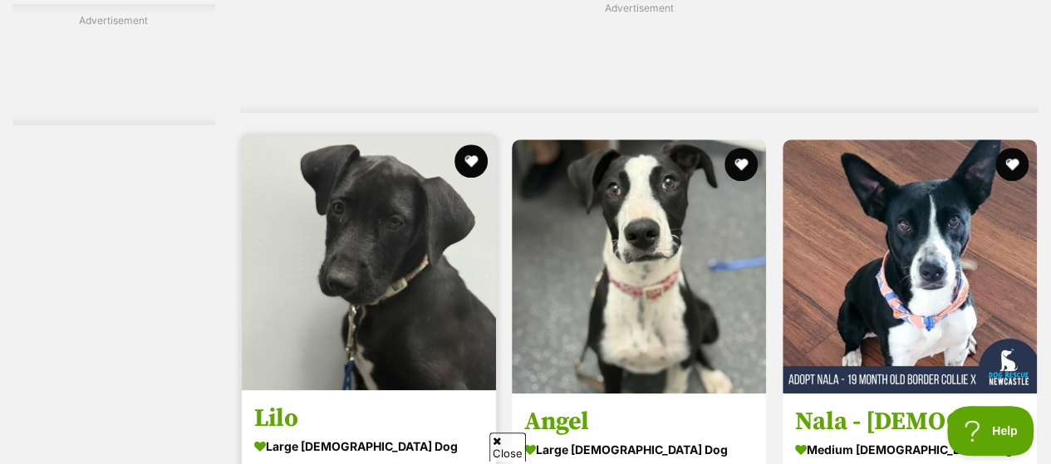
click at [347, 155] on img at bounding box center [369, 263] width 254 height 254
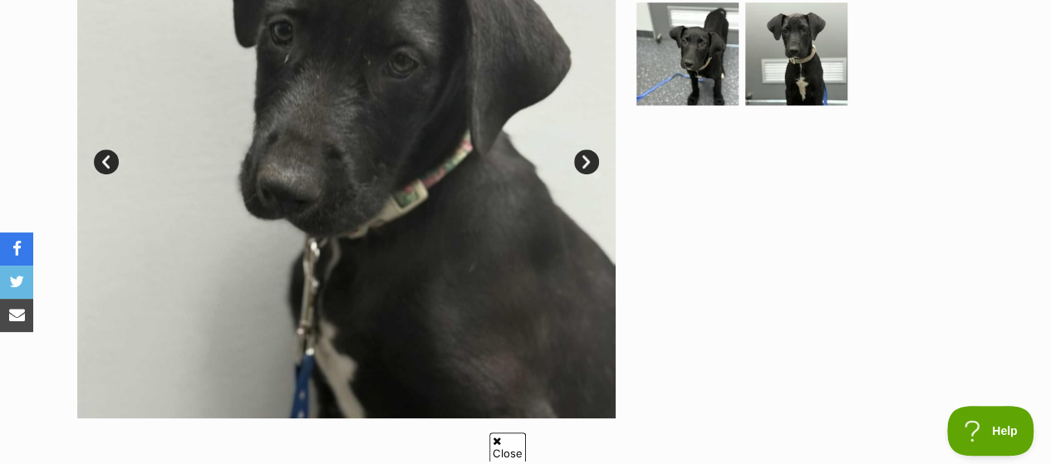
scroll to position [332, 0]
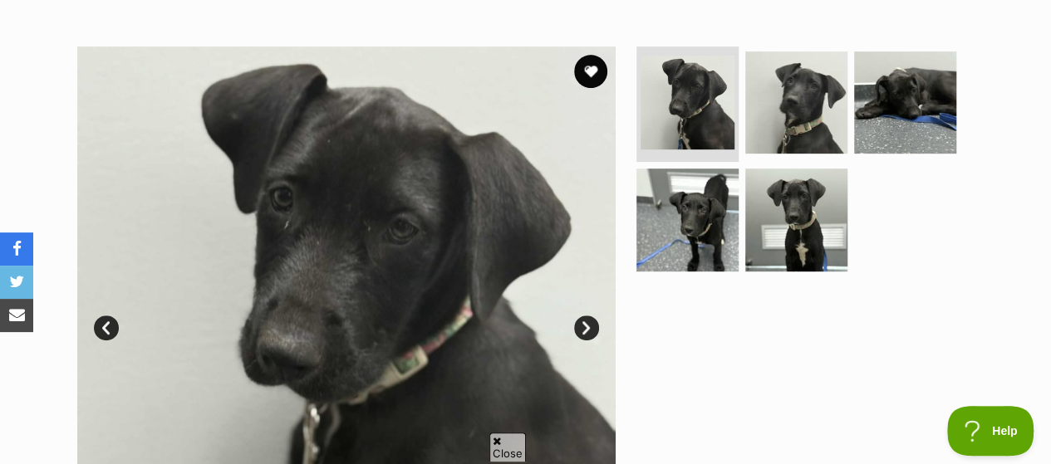
click at [582, 316] on link "Next" at bounding box center [586, 328] width 25 height 25
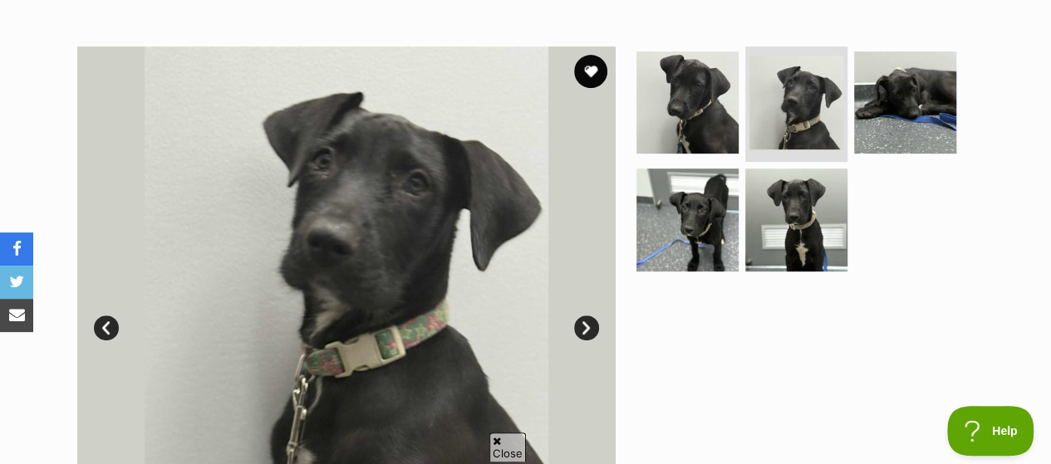
click at [582, 316] on link "Next" at bounding box center [586, 328] width 25 height 25
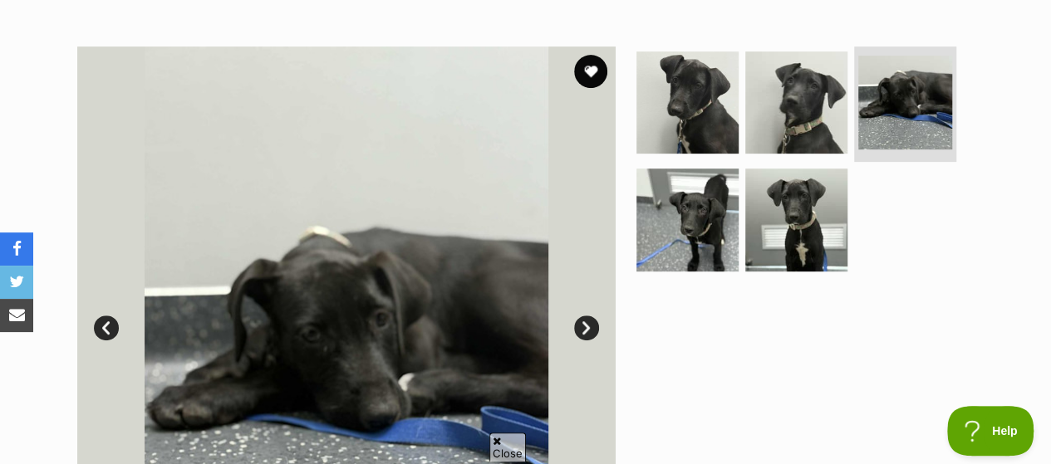
click at [582, 316] on link "Next" at bounding box center [586, 328] width 25 height 25
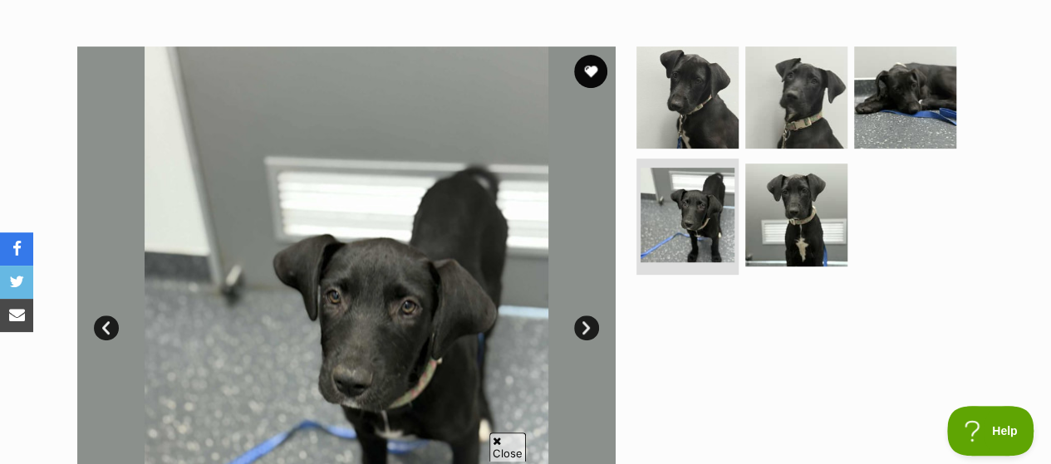
click at [582, 316] on link "Next" at bounding box center [586, 328] width 25 height 25
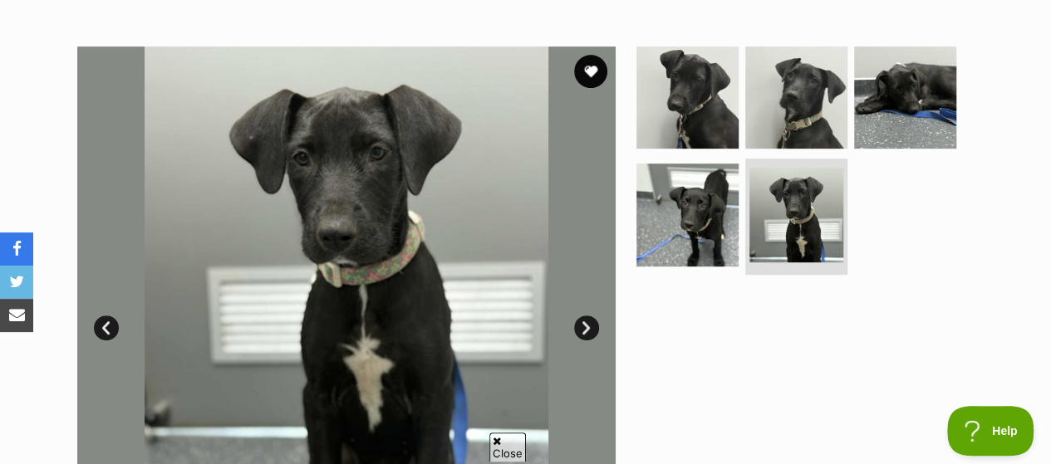
click at [582, 316] on link "Next" at bounding box center [586, 328] width 25 height 25
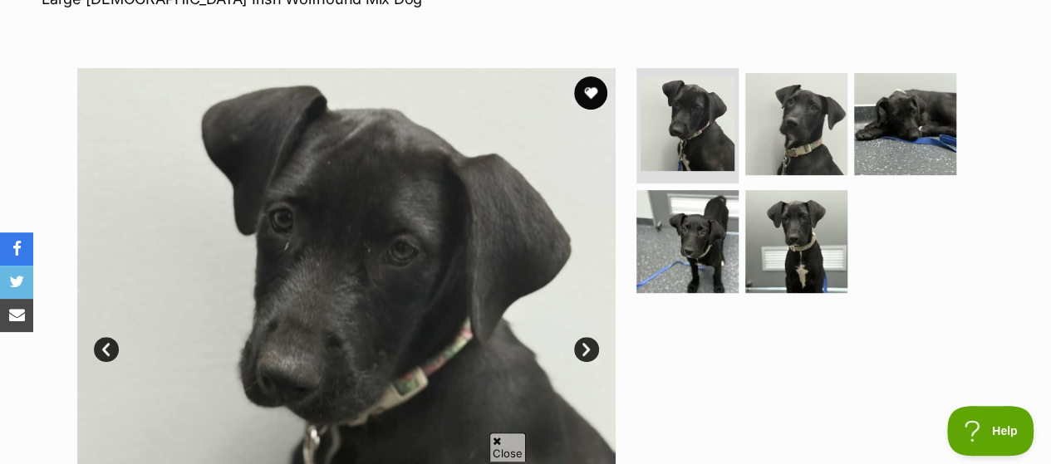
scroll to position [83, 0]
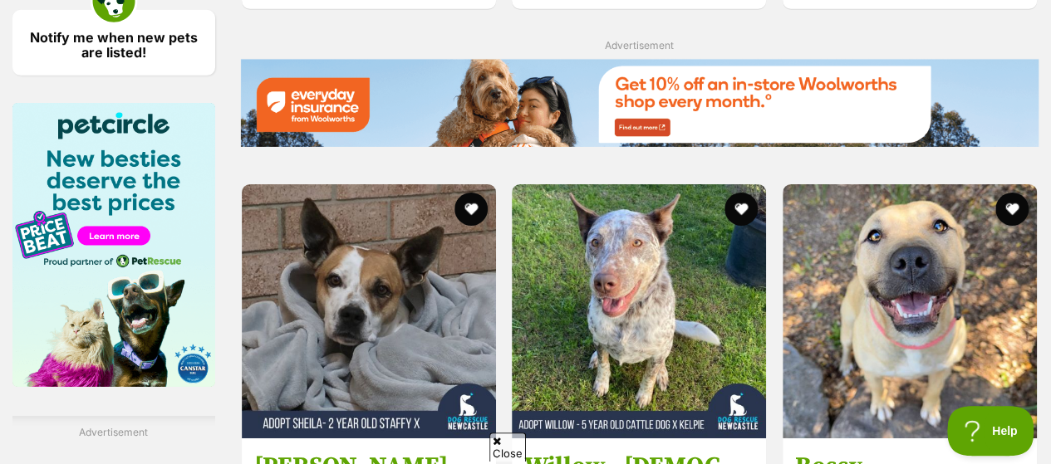
scroll to position [2908, 0]
